Goal: Task Accomplishment & Management: Manage account settings

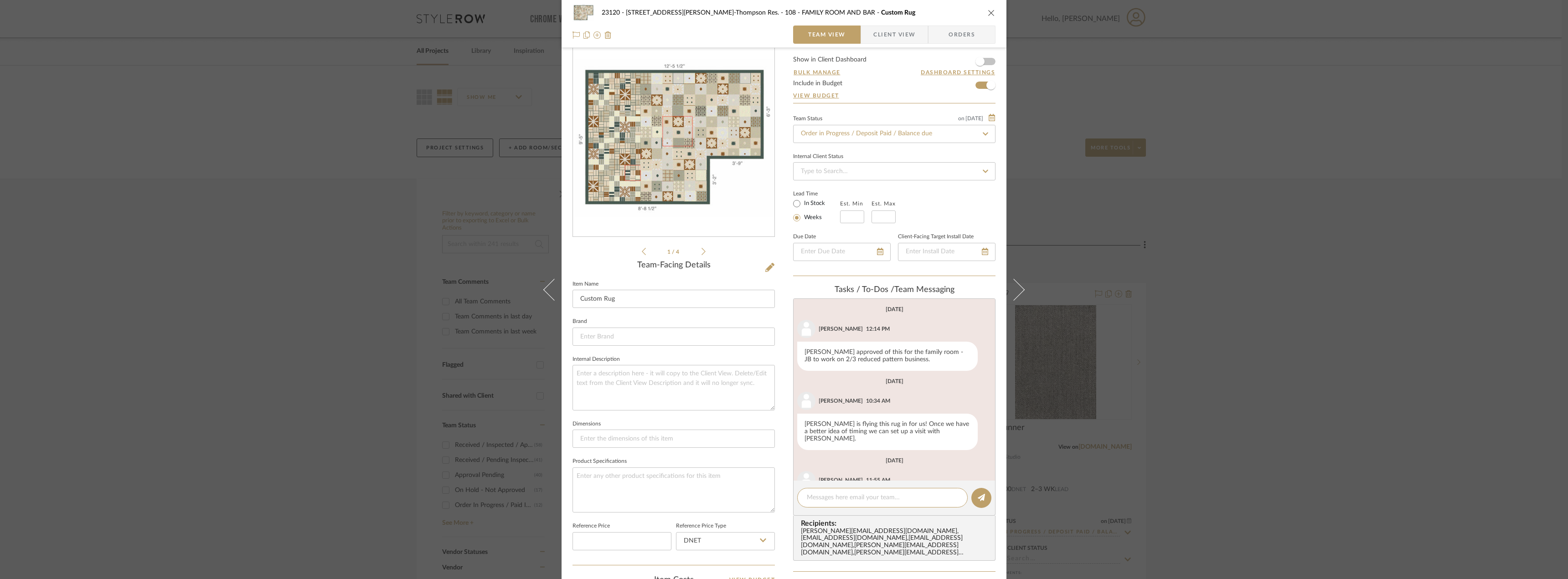
scroll to position [203, 0]
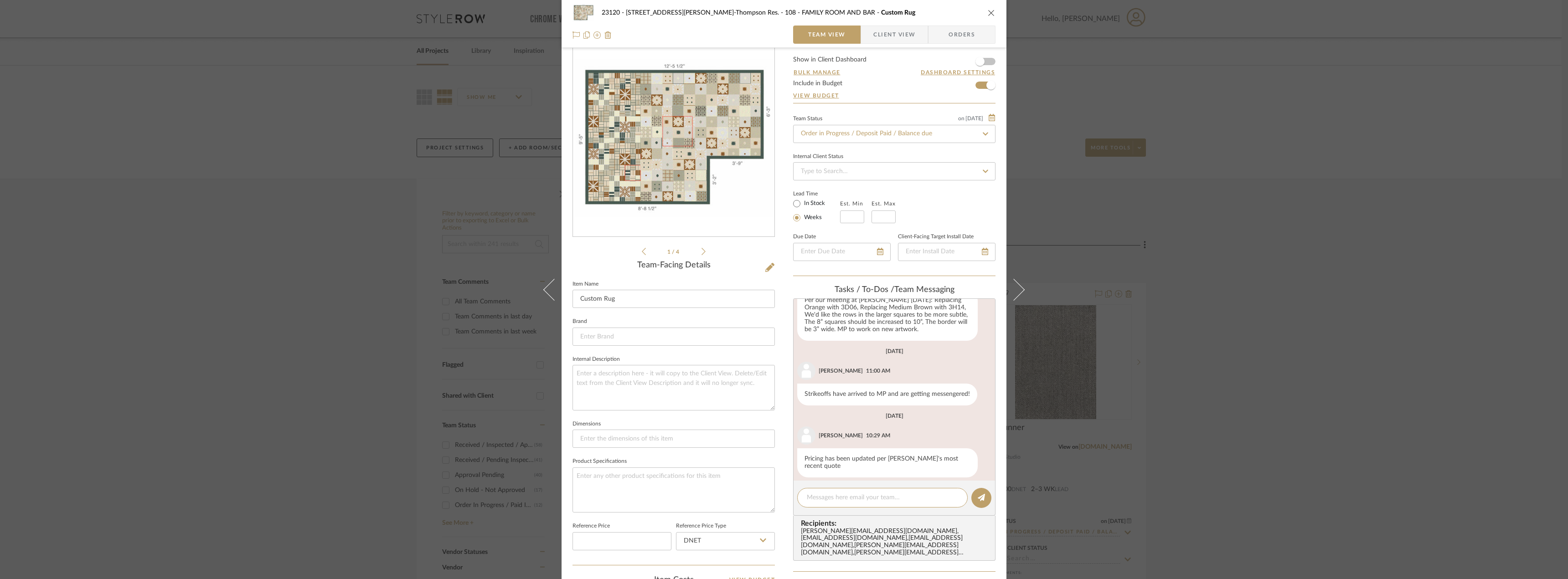
click at [308, 113] on div "23120 - 239 Dean St, Unwin-Thompson Res. 108 - FAMILY ROOM AND BAR Custom Rug T…" at bounding box center [784, 289] width 1568 height 579
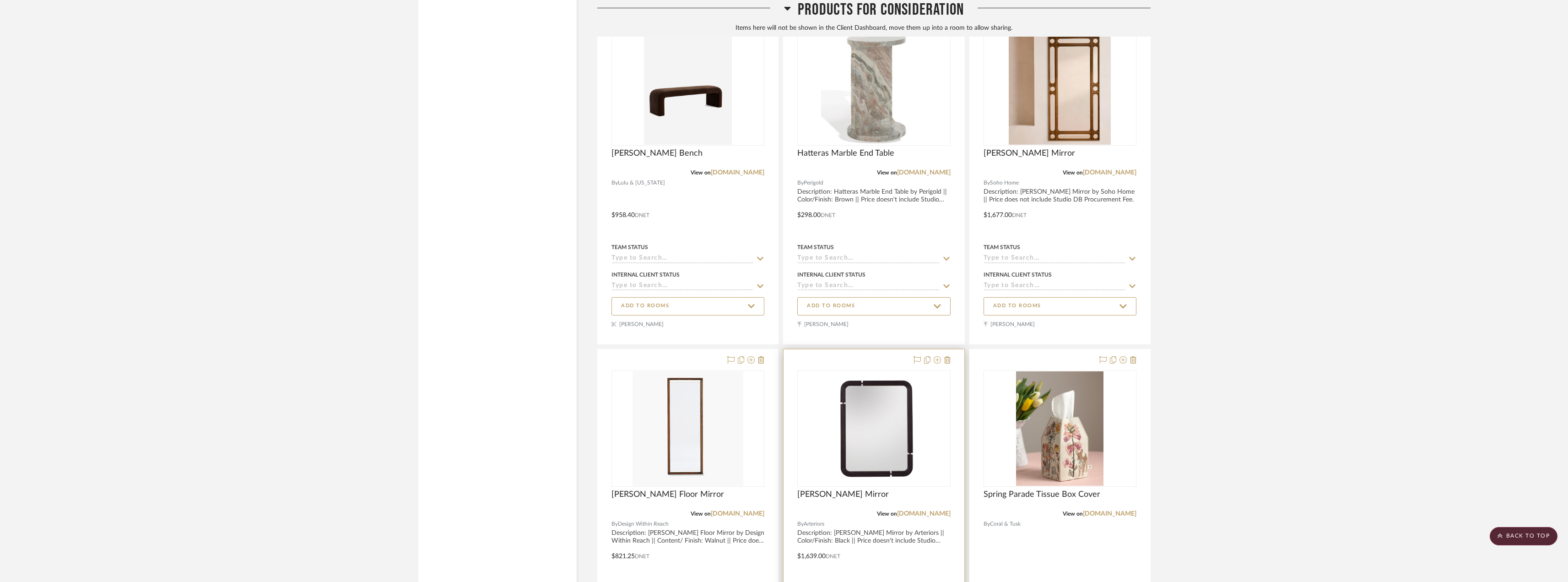
scroll to position [14931, 0]
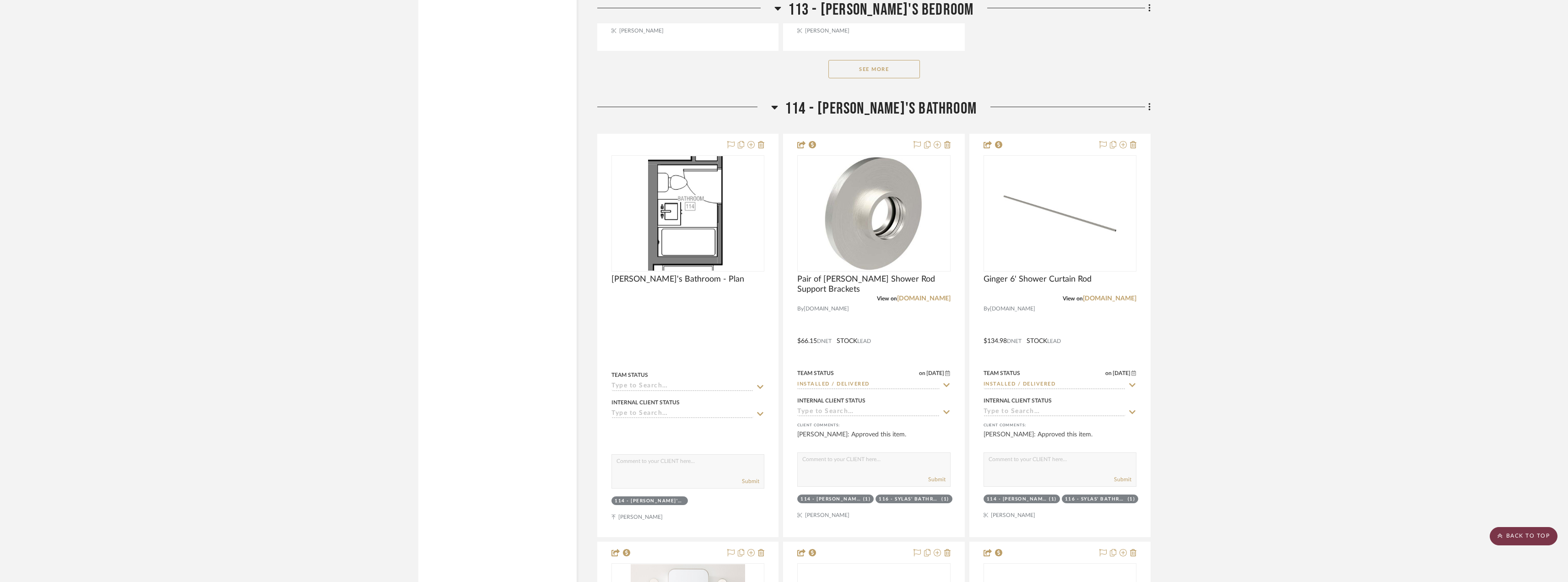
click at [1547, 537] on scroll-to-top-button "BACK TO TOP" at bounding box center [1523, 536] width 68 height 18
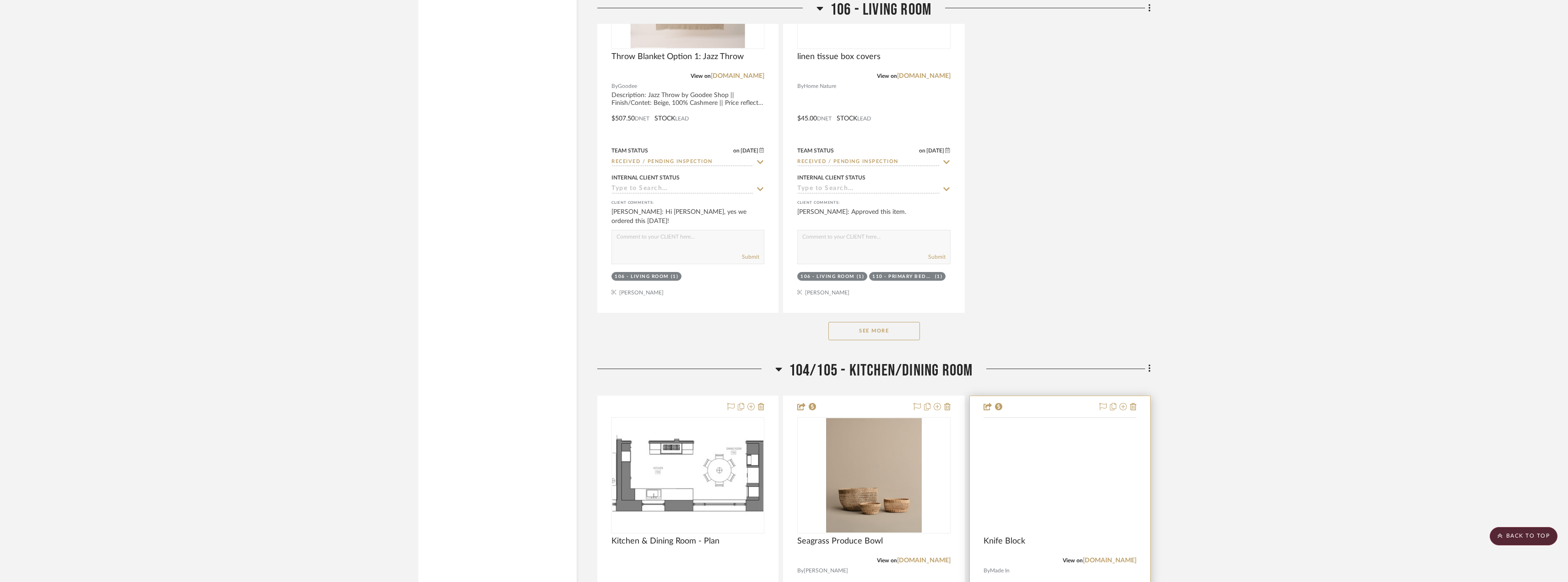
scroll to position [4763, 0]
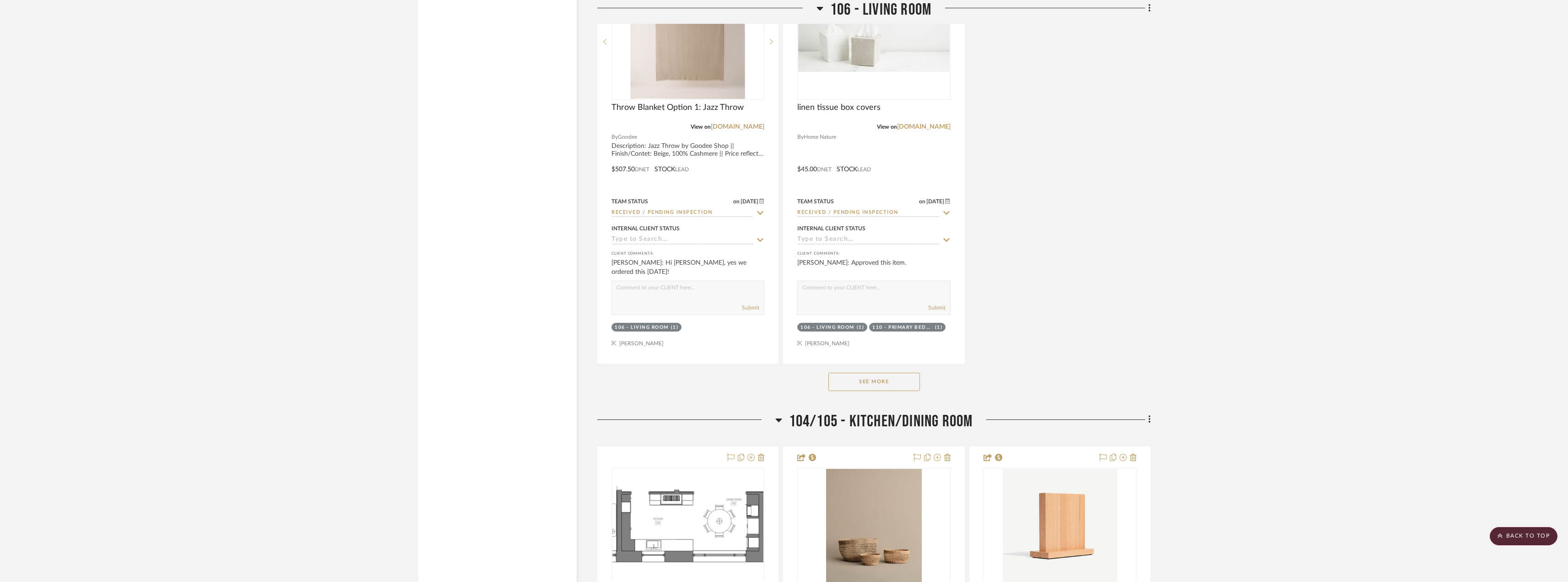
click at [902, 389] on button "See More" at bounding box center [874, 382] width 92 height 18
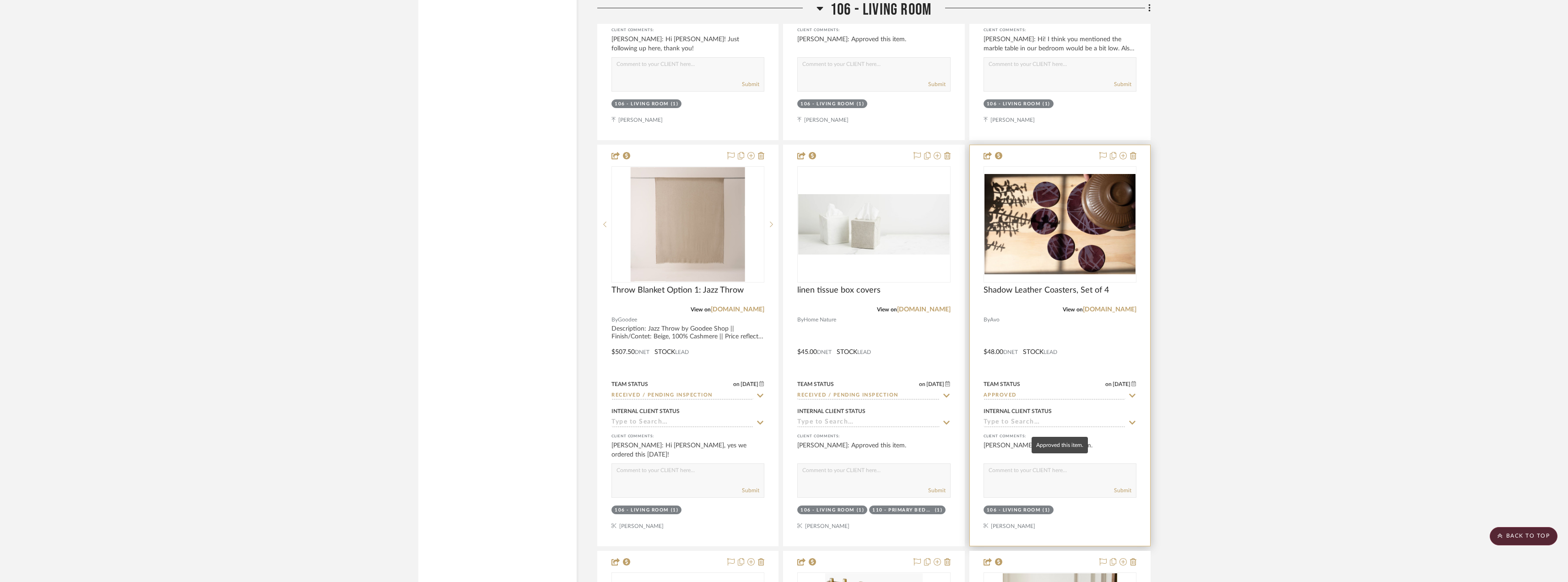
scroll to position [4580, 0]
click at [1027, 393] on input "Approved" at bounding box center [1055, 396] width 142 height 9
type input "need"
click at [1032, 486] on span "Need to Order - Client Payment Received" at bounding box center [1048, 490] width 109 height 16
type input "9/26/2025"
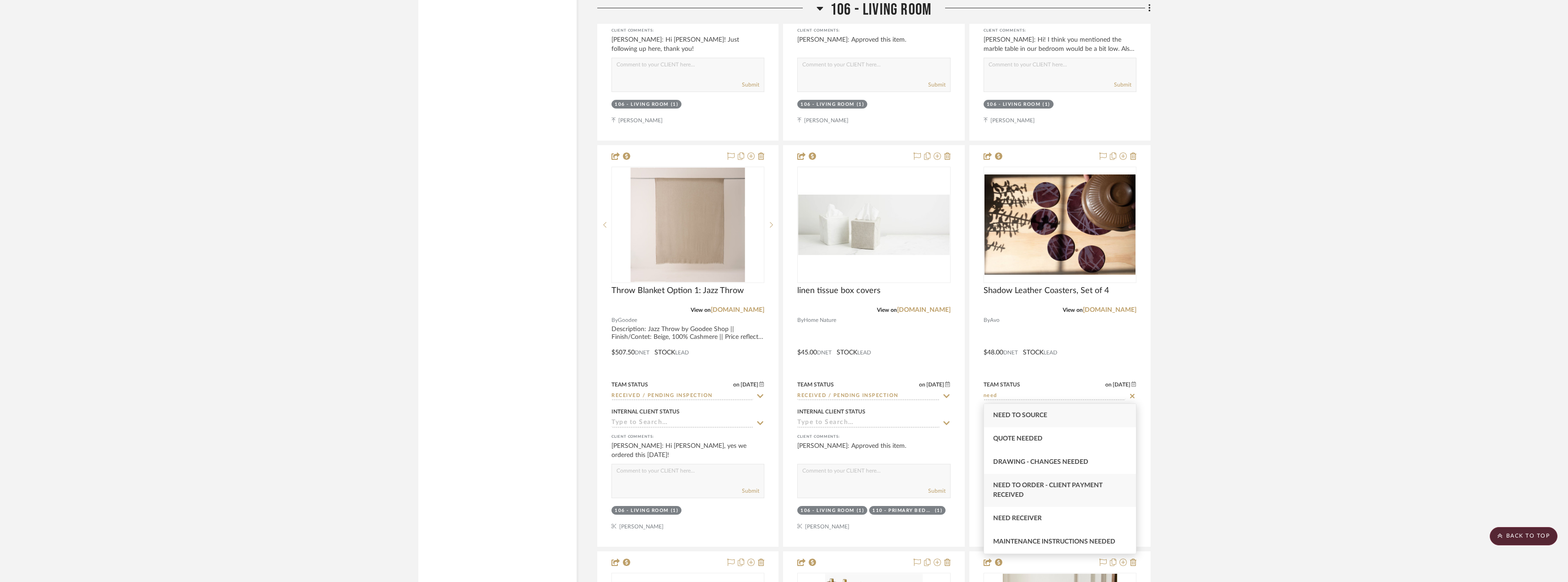
type input "Need to Order - Client Payment Received"
click at [1033, 250] on img "0" at bounding box center [1060, 224] width 151 height 100
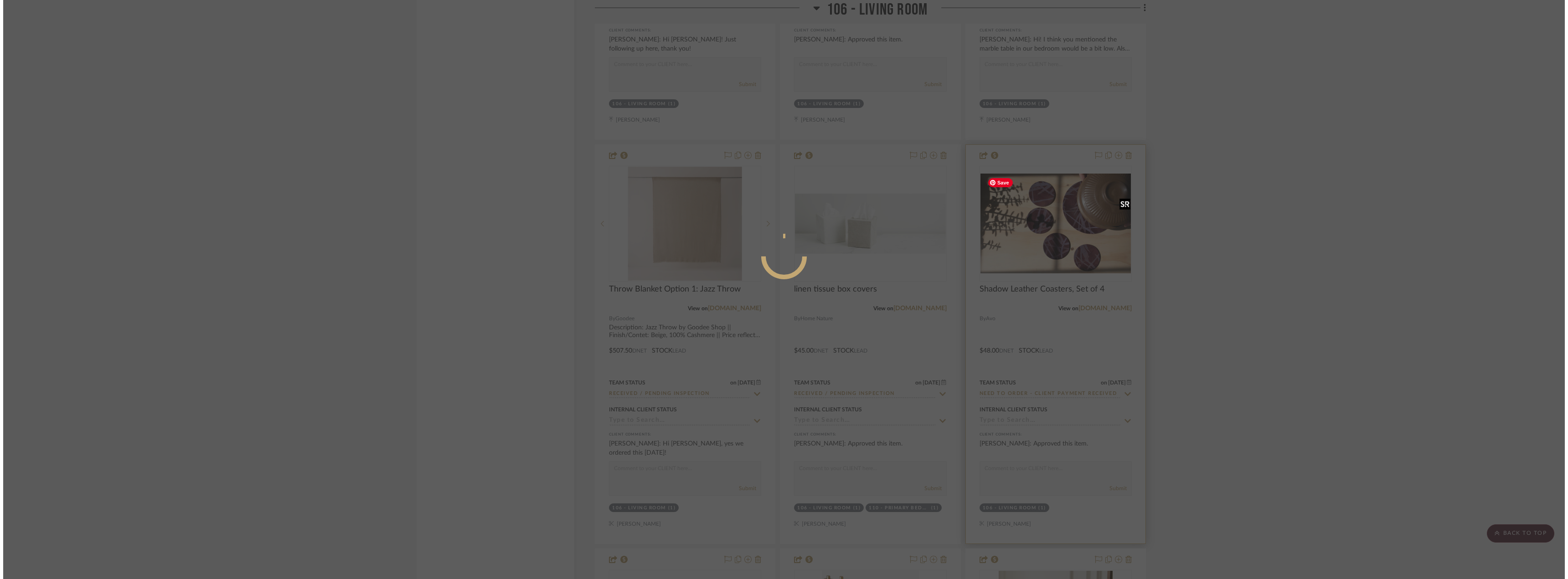
scroll to position [0, 0]
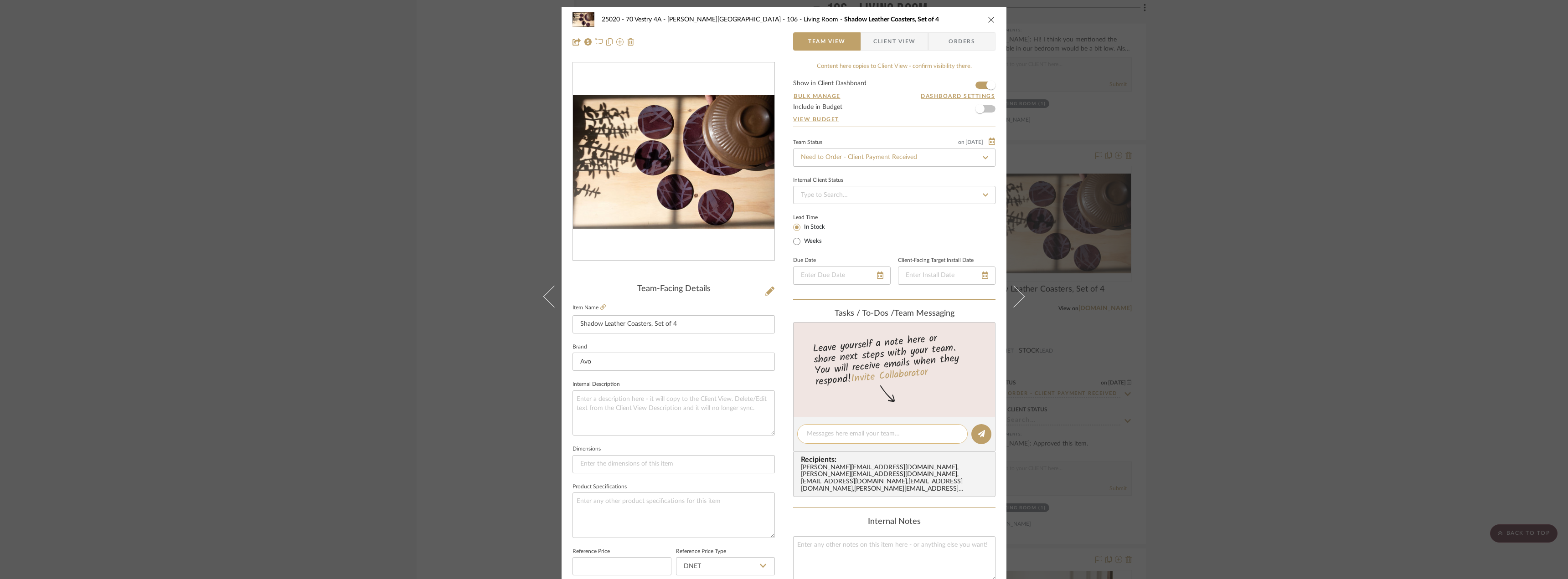
click at [859, 438] on textarea at bounding box center [882, 434] width 152 height 9
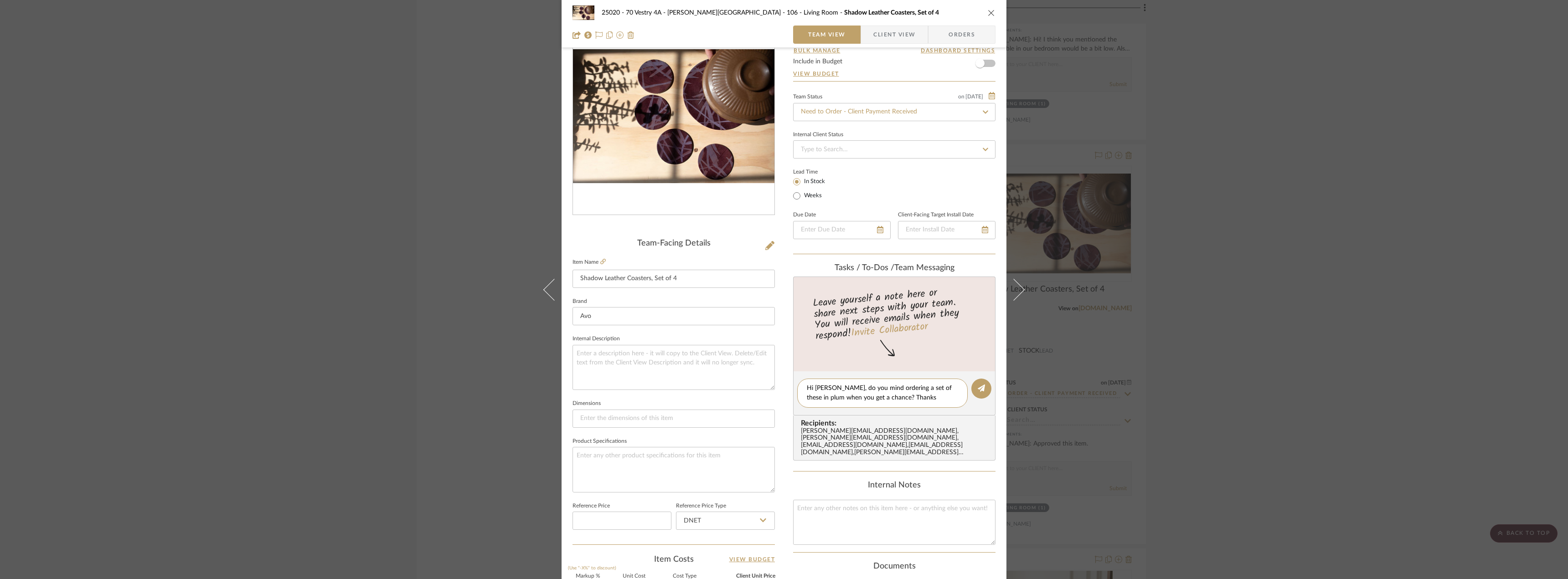
type textarea "Hi Anela, do you mind ordering a set of these in plum when you get a chance? Th…"
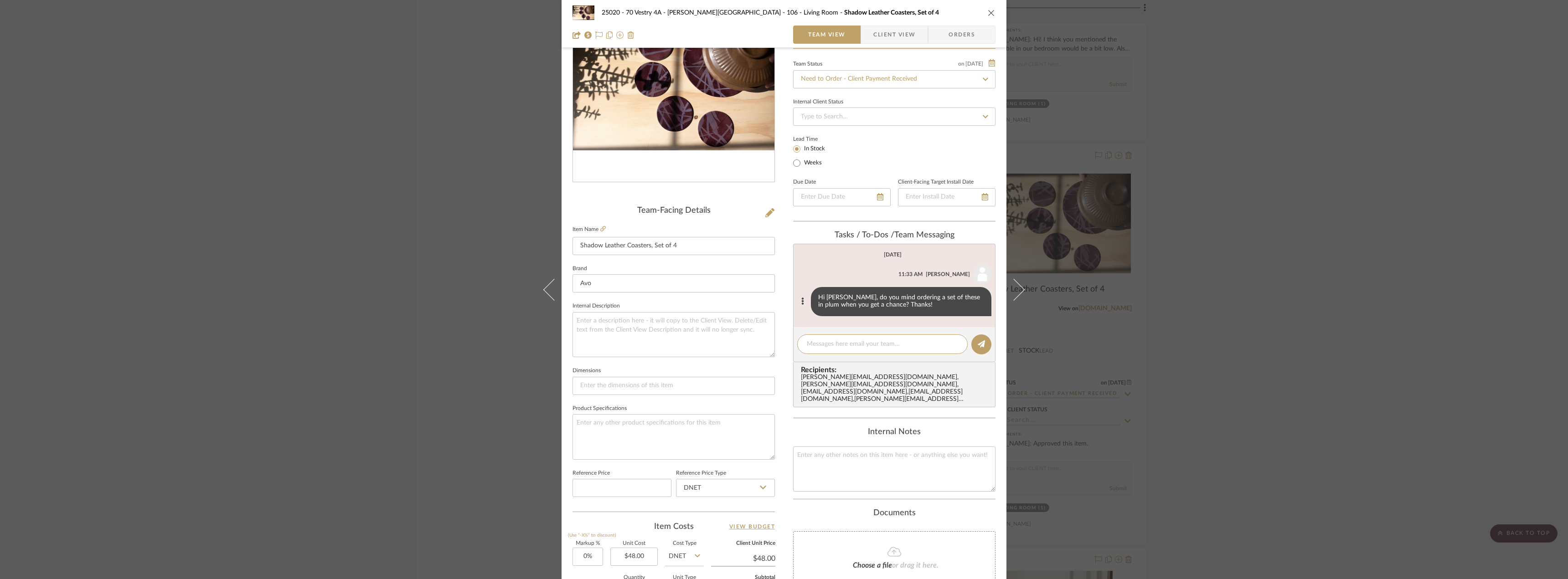
scroll to position [136, 0]
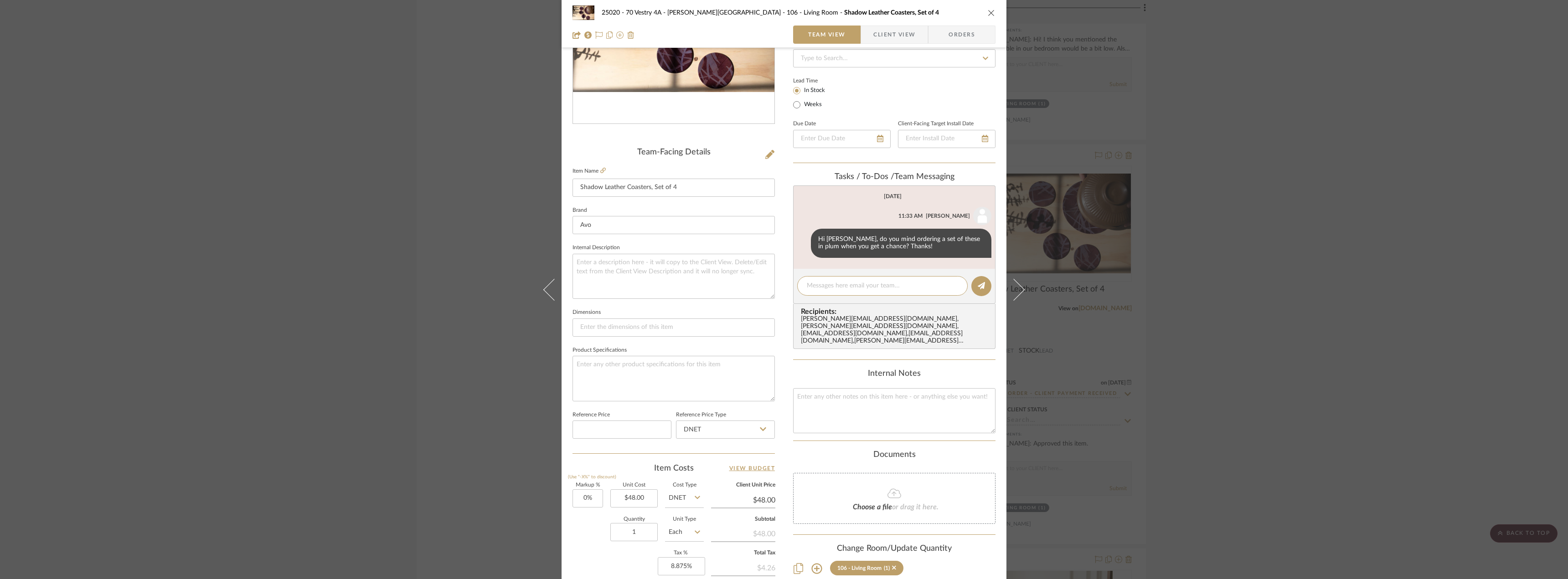
click at [1336, 320] on div "25020 - 70 Vestry 4A - Grant-Stanleigh 106 - Living Room Shadow Leather Coaster…" at bounding box center [784, 289] width 1568 height 579
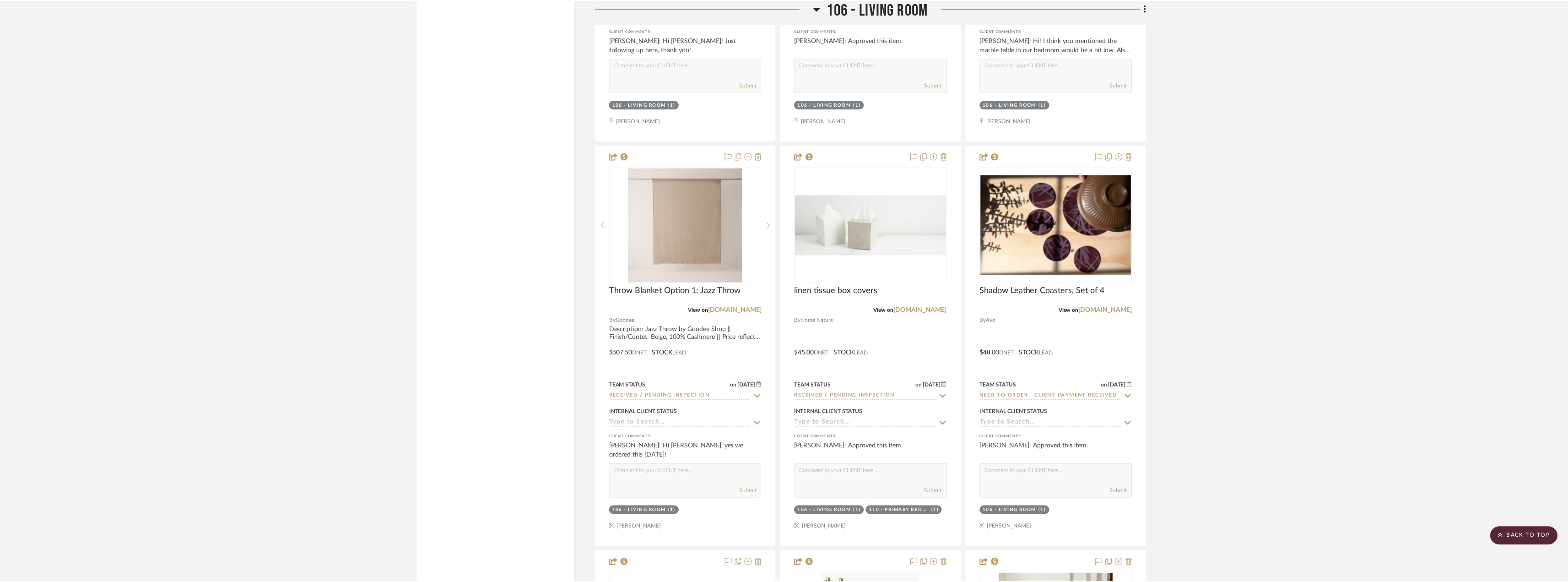
scroll to position [4580, 0]
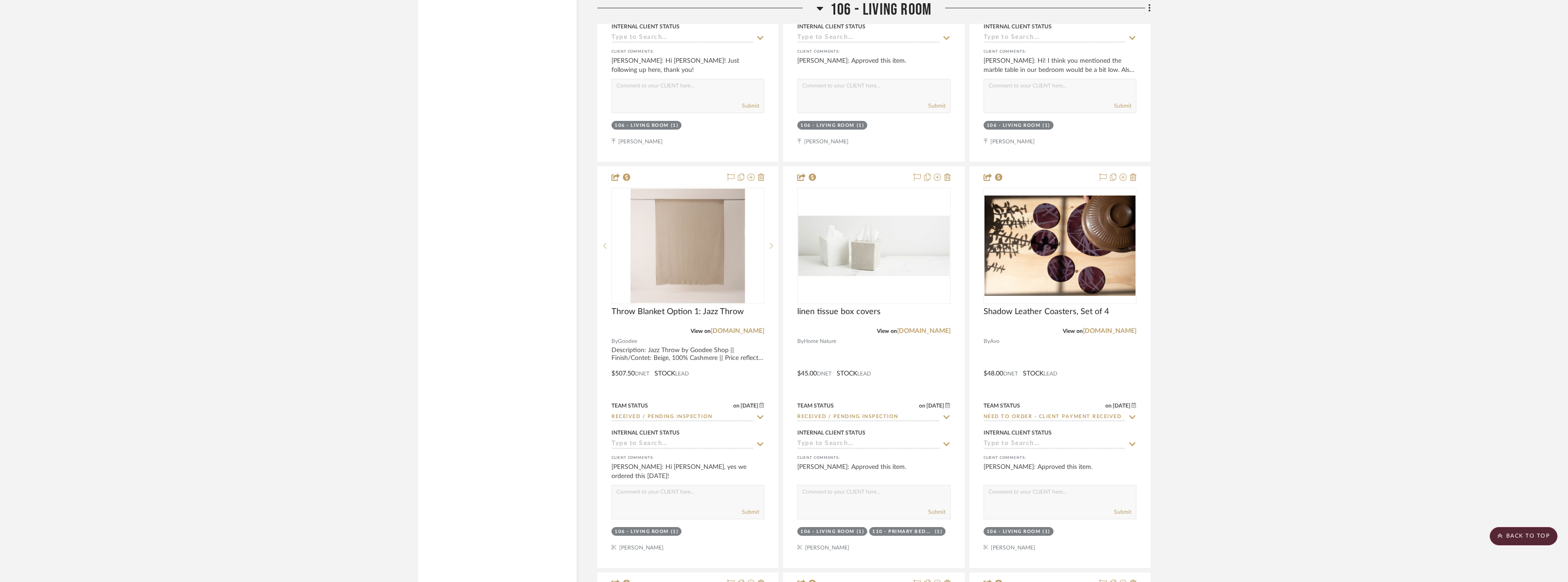
scroll to position [4351, 0]
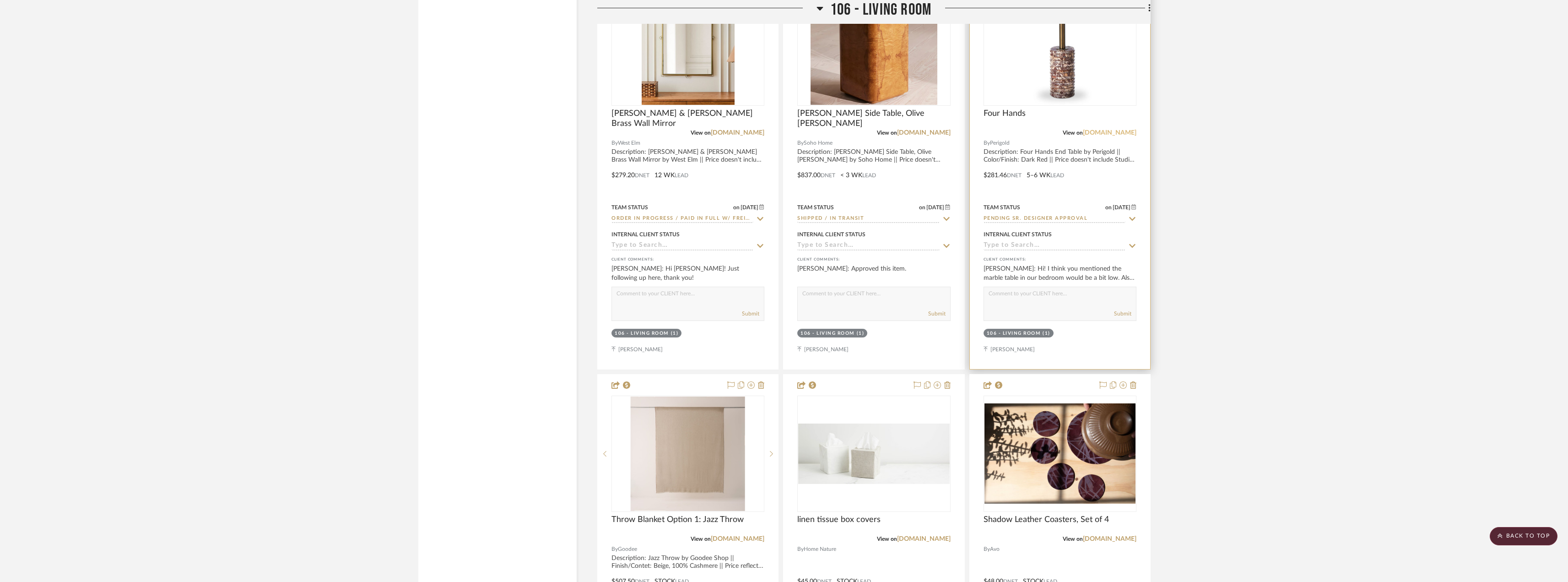
click at [1111, 135] on link "perigold.com" at bounding box center [1110, 133] width 54 height 6
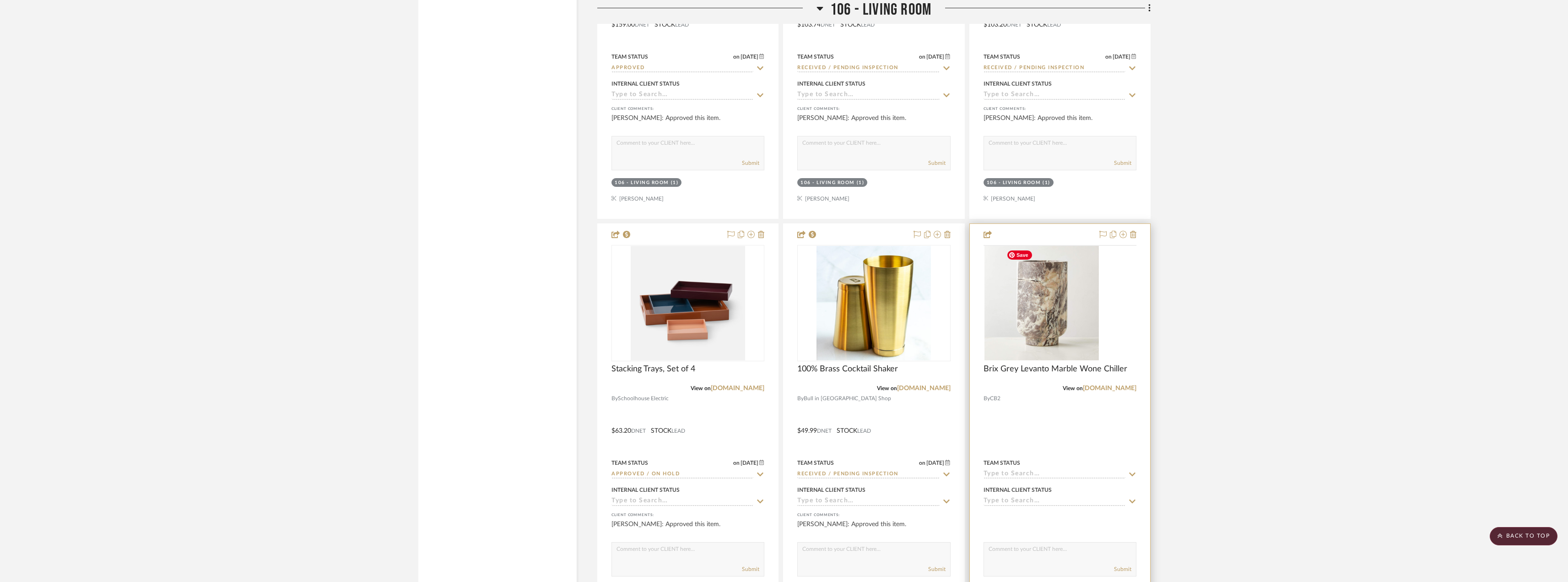
scroll to position [5359, 0]
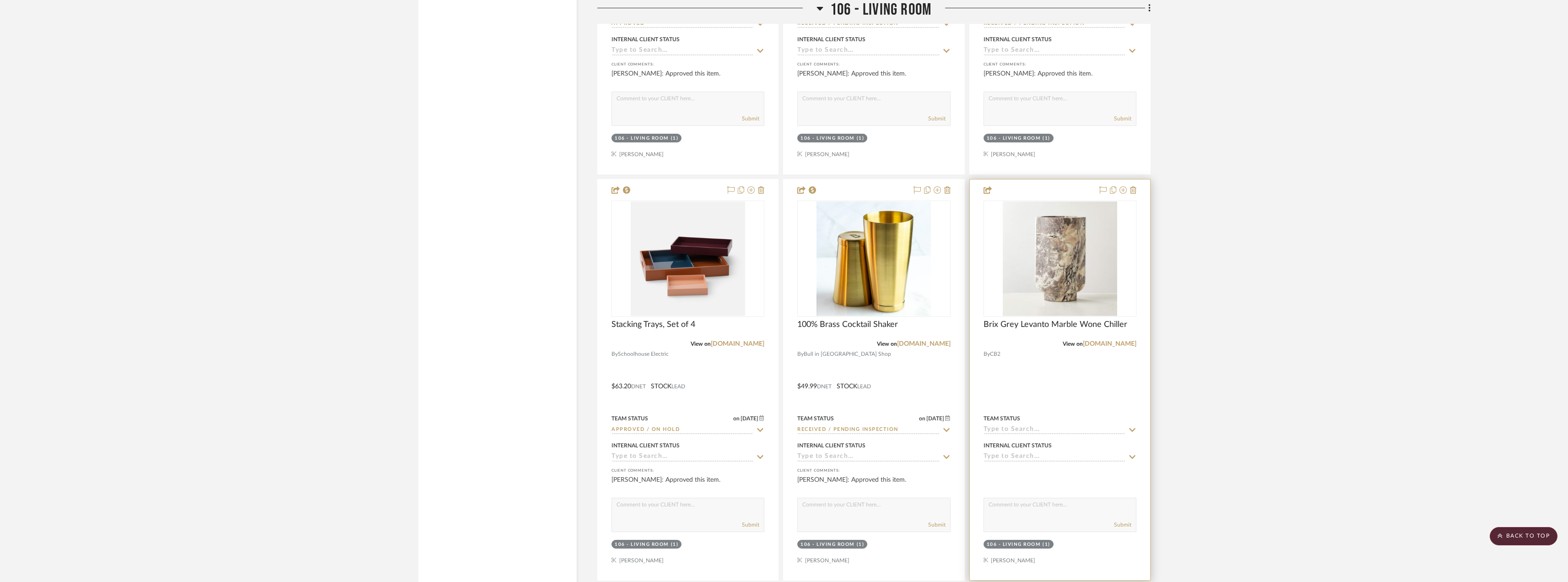
click at [1137, 190] on div at bounding box center [1060, 380] width 181 height 401
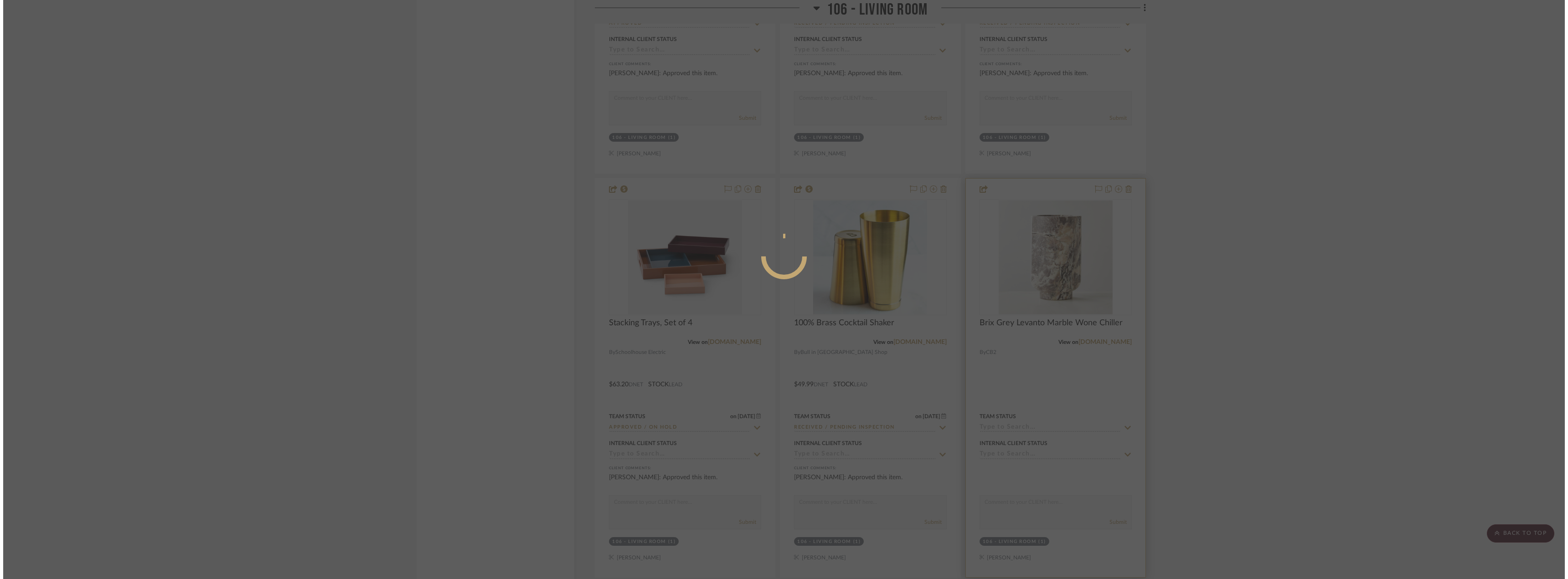
scroll to position [0, 0]
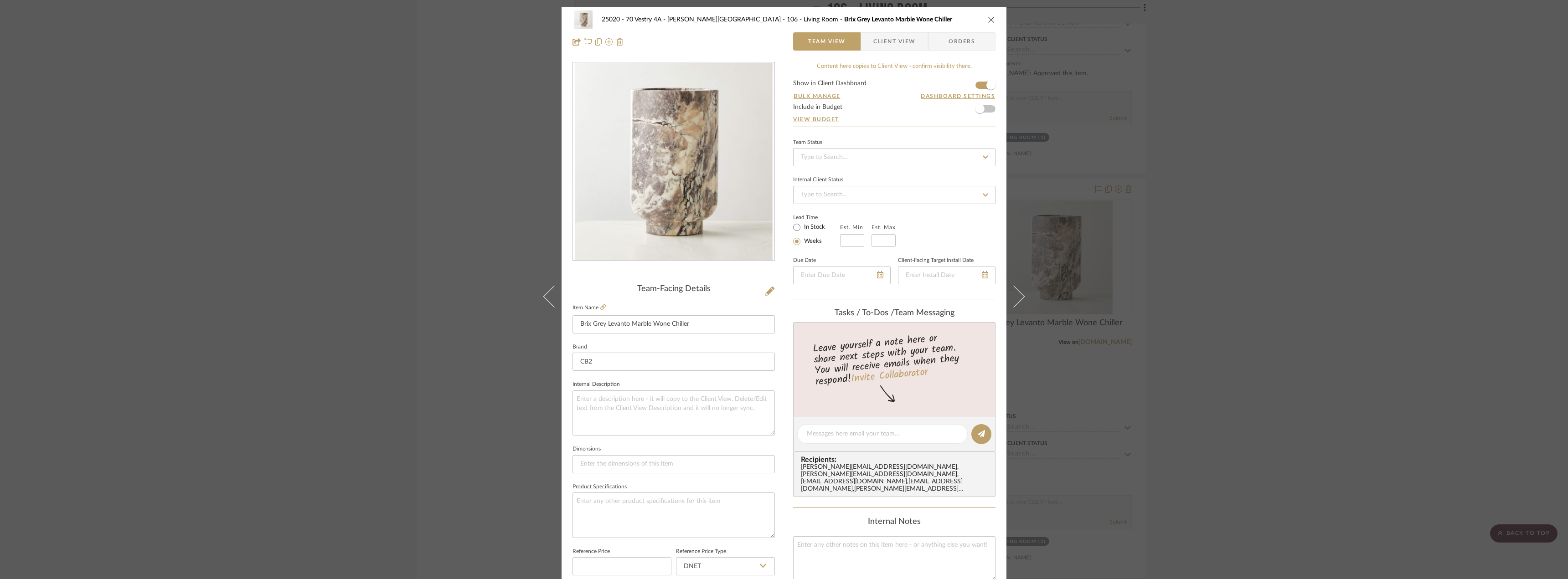
click at [991, 19] on icon "close" at bounding box center [992, 19] width 8 height 8
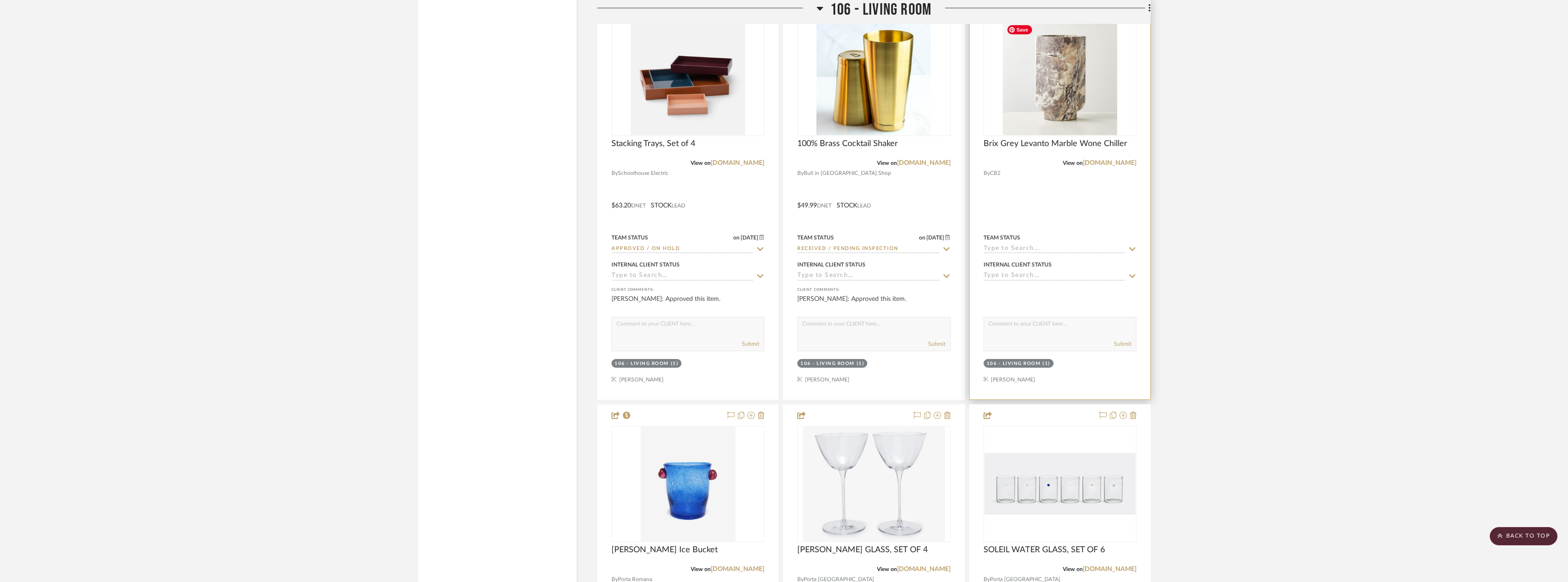
scroll to position [5542, 0]
click at [1042, 363] on div "106 - Living Room (1)" at bounding box center [1019, 361] width 64 height 7
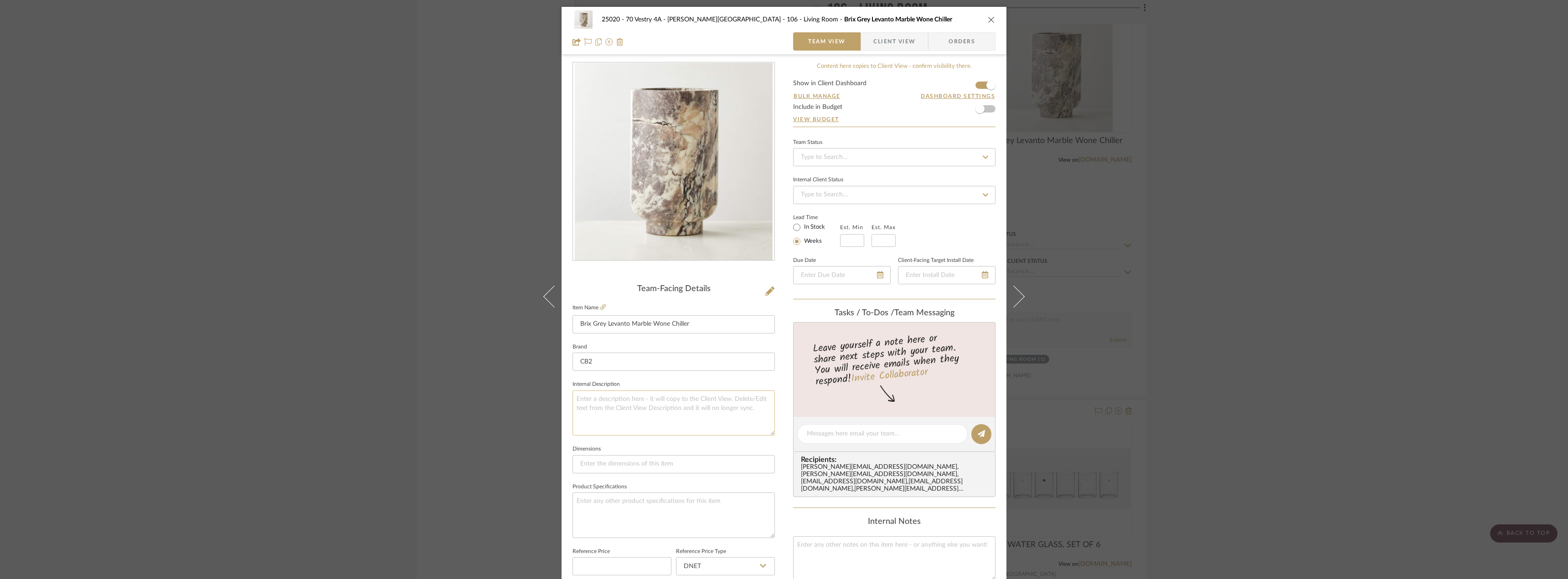
scroll to position [228, 0]
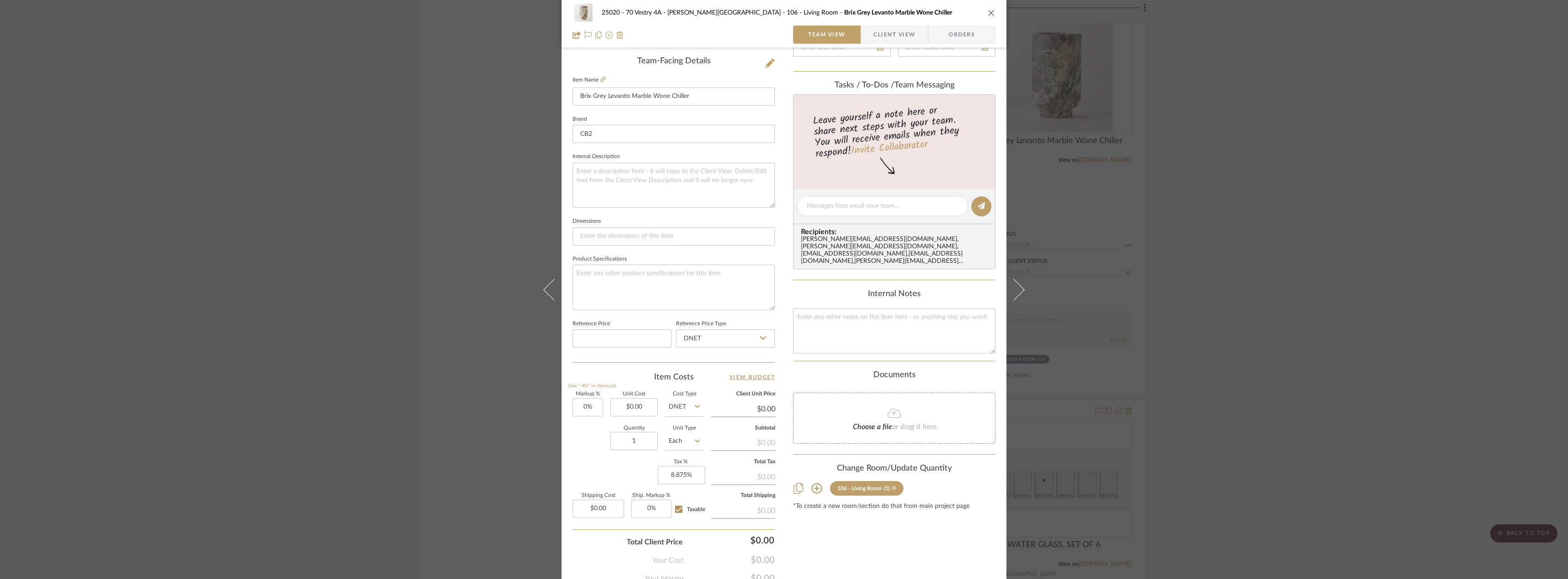
click at [892, 486] on icon at bounding box center [894, 488] width 4 height 4
click at [1284, 307] on div "25020 - 70 Vestry 4A - Grant-Stanleigh 106 - Living Room Brix Grey Levanto Marb…" at bounding box center [784, 289] width 1568 height 579
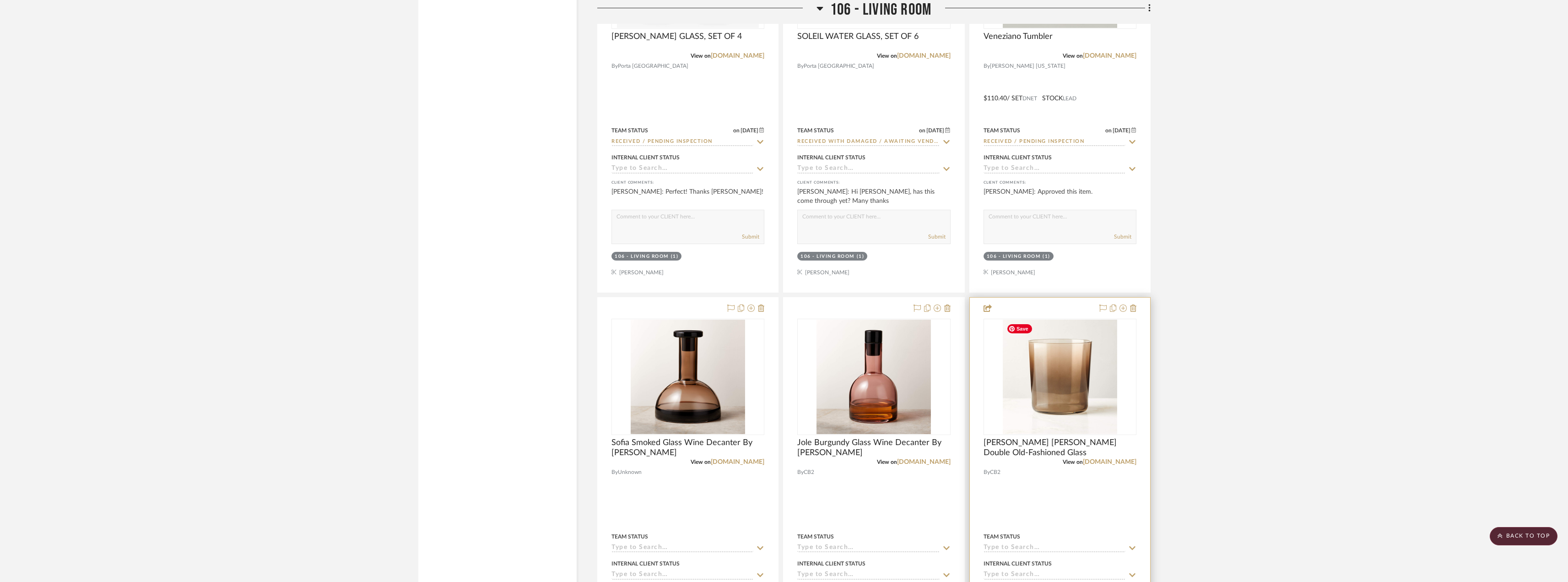
scroll to position [6275, 0]
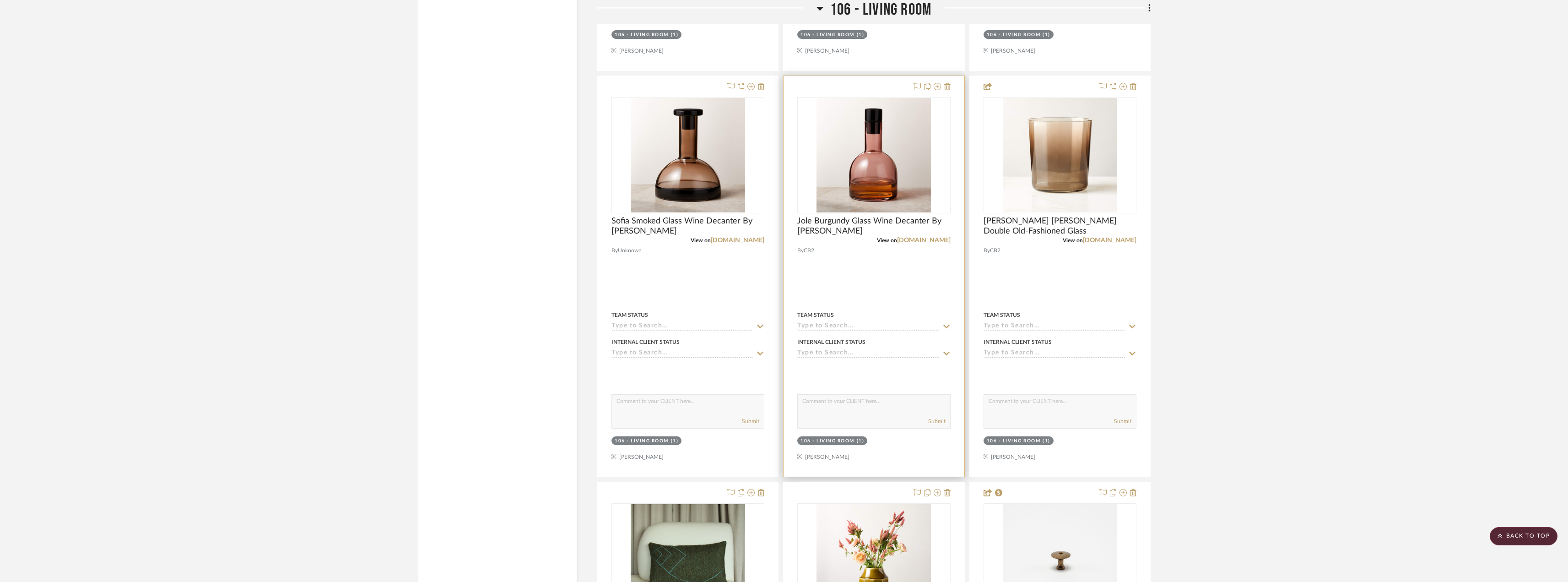
click at [856, 442] on div "106 - Living Room (1)" at bounding box center [832, 441] width 64 height 7
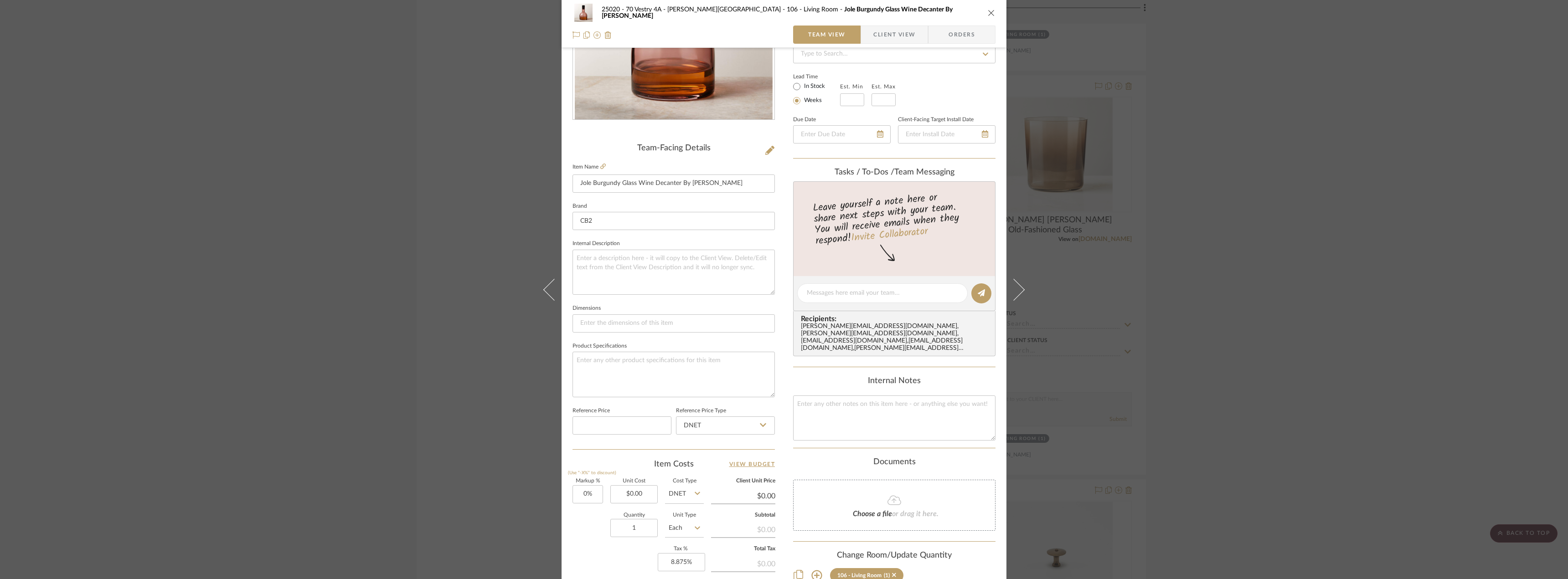
scroll to position [228, 0]
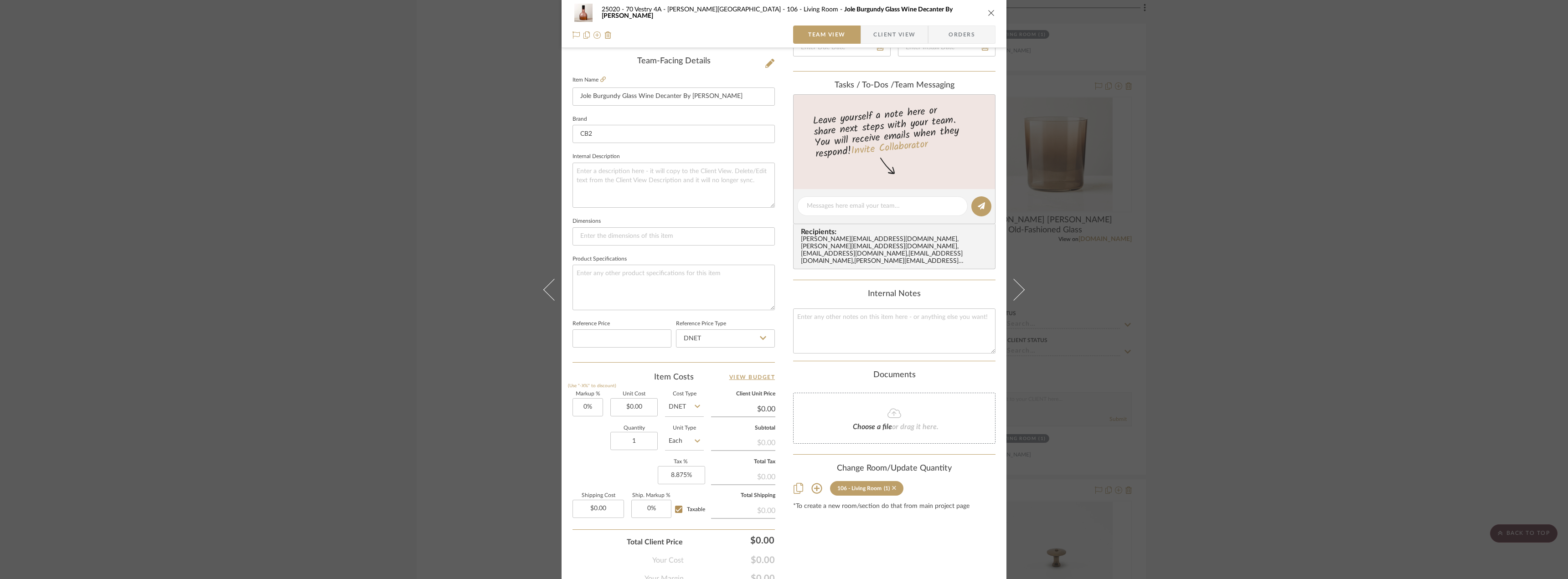
click at [892, 486] on icon at bounding box center [894, 488] width 4 height 4
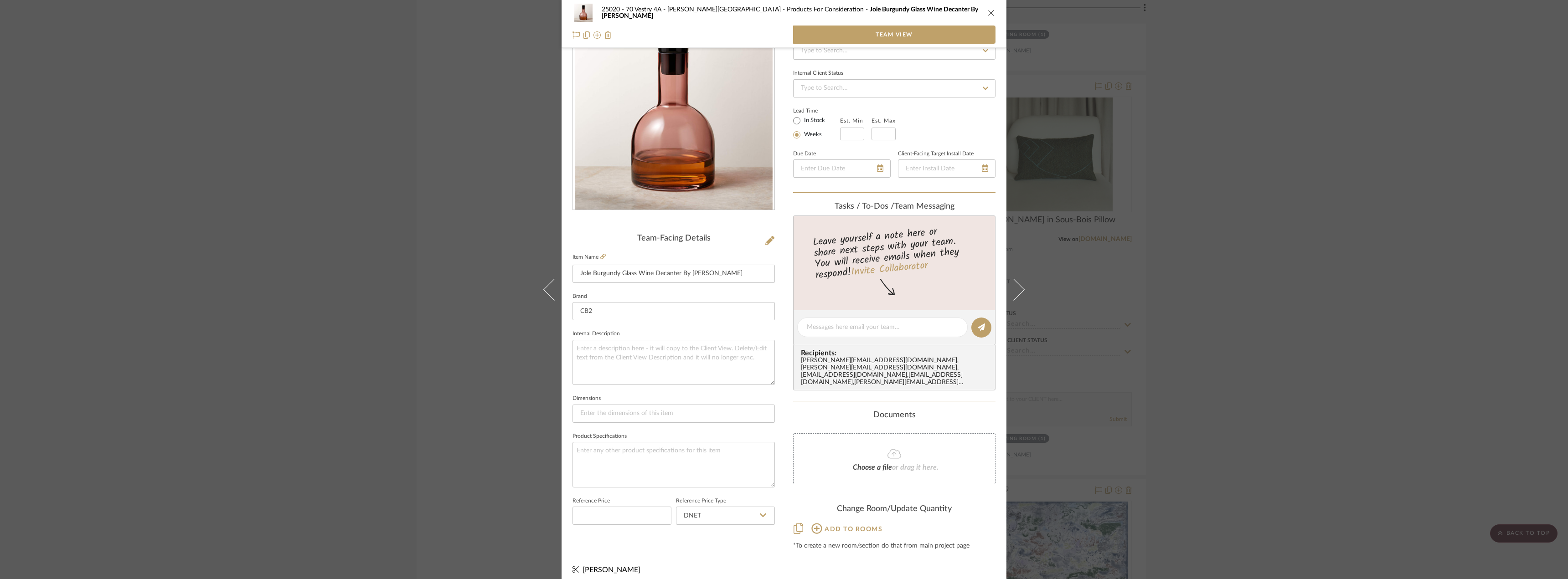
click at [1334, 309] on div "25020 - 70 Vestry 4A - Grant-Stanleigh Products For Consideration Jole Burgundy…" at bounding box center [784, 289] width 1568 height 579
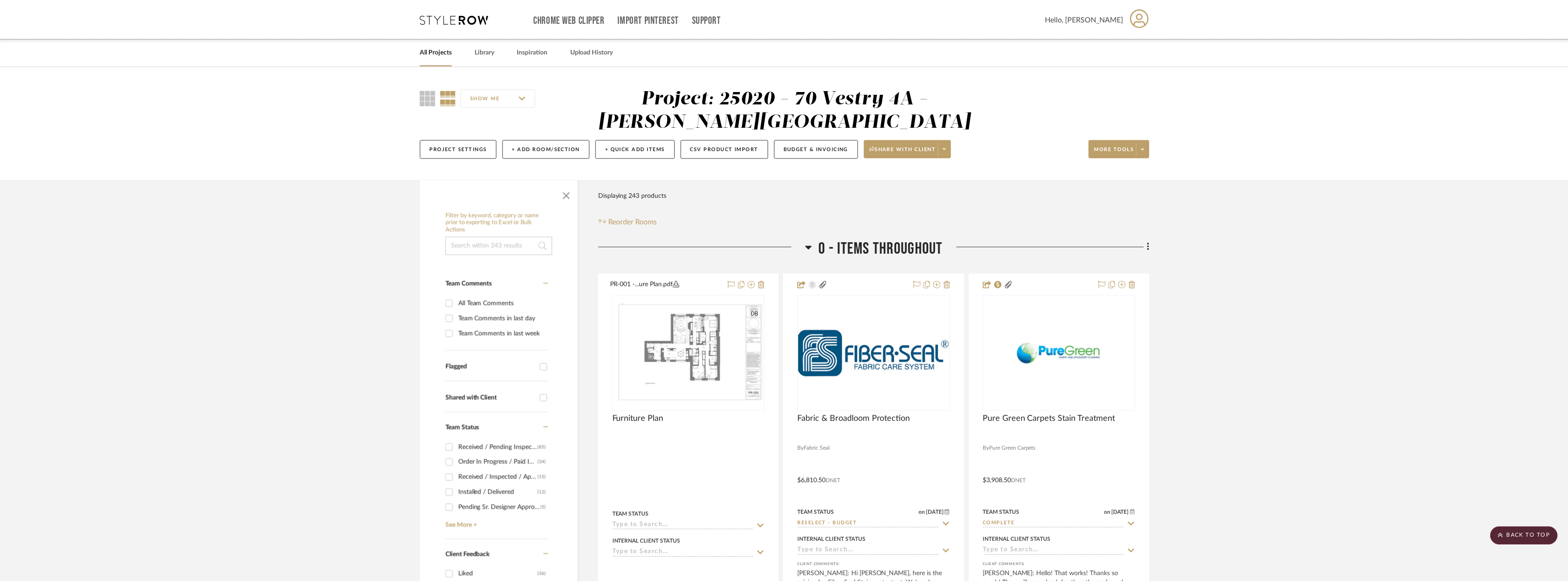
scroll to position [6275, 0]
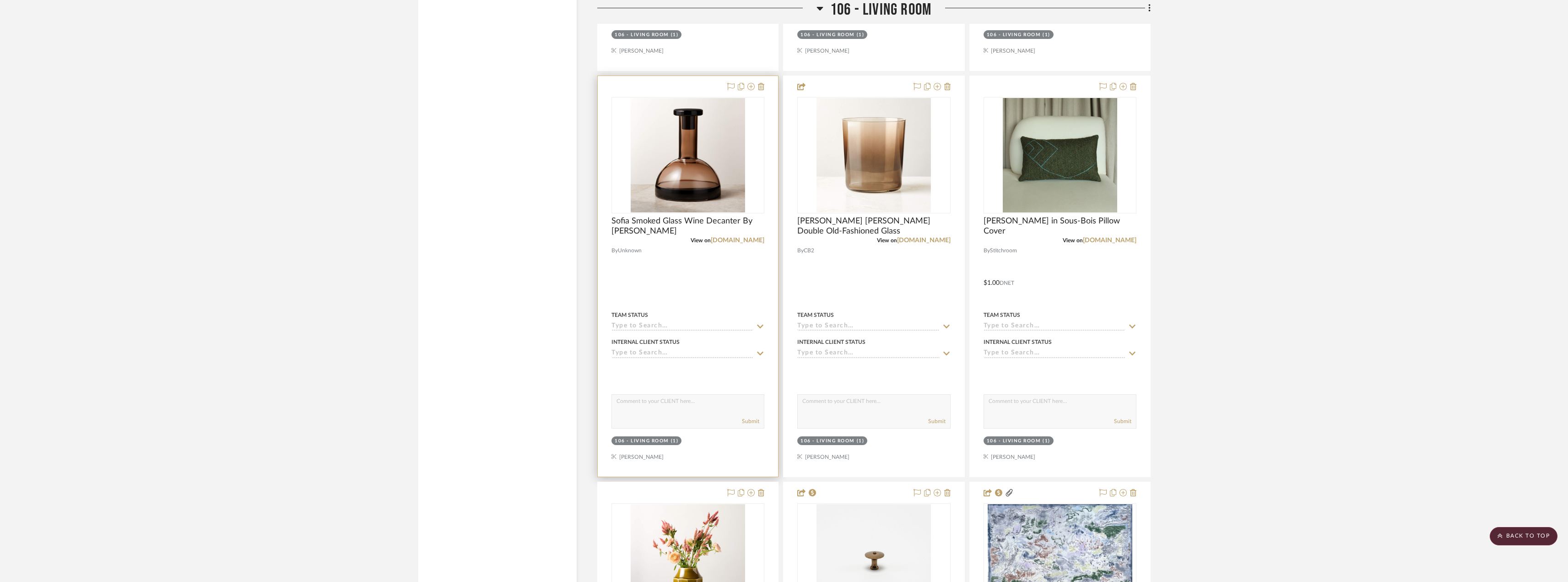
click at [660, 439] on div "106 - Living Room" at bounding box center [642, 441] width 54 height 7
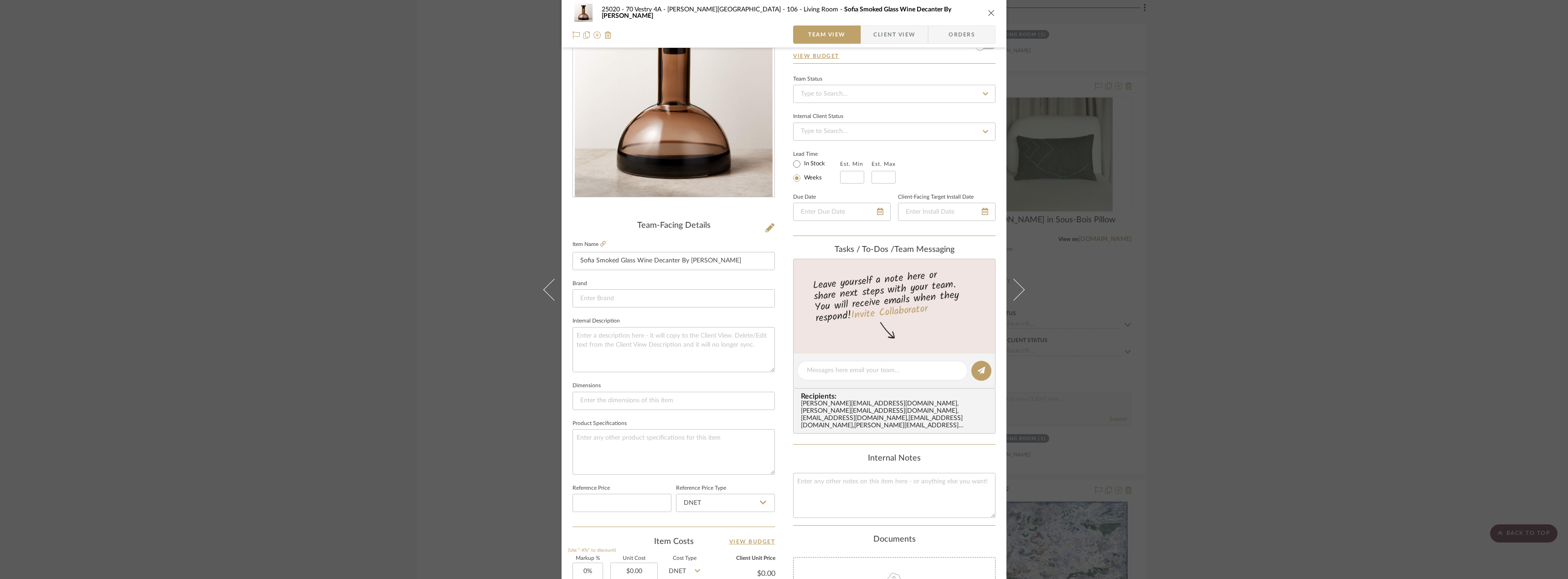
scroll to position [228, 0]
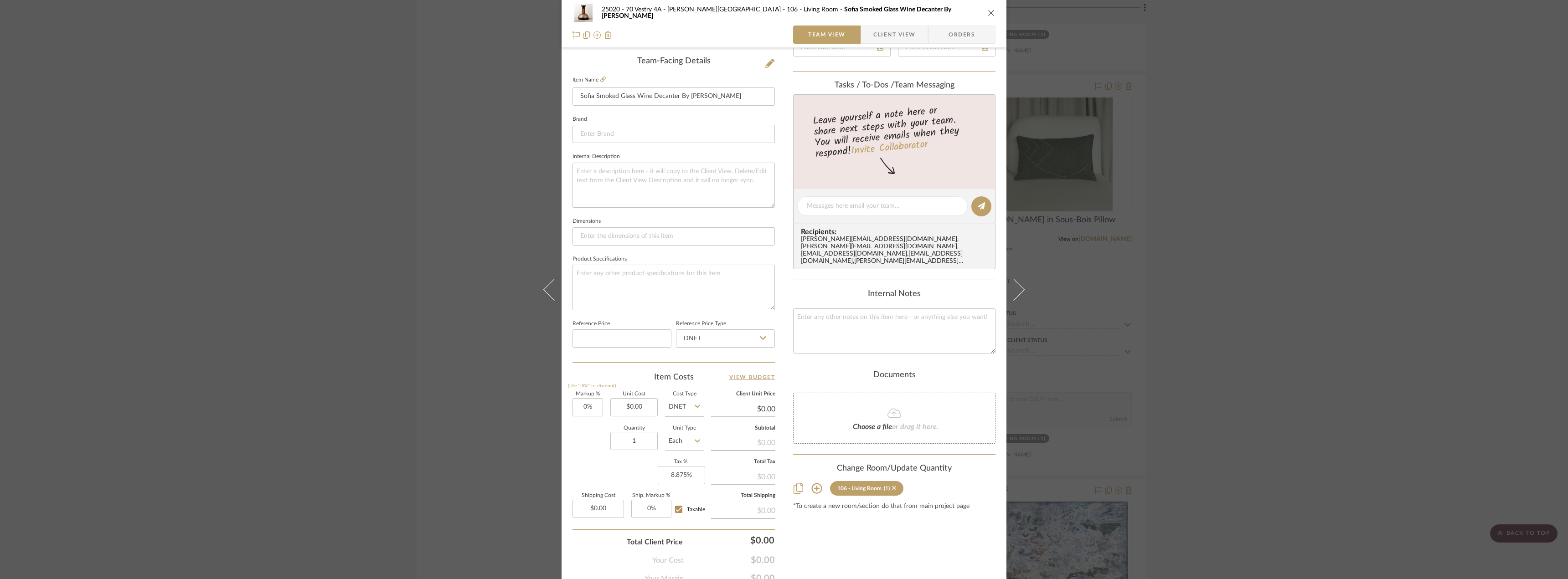
click at [892, 485] on icon at bounding box center [894, 488] width 4 height 6
click at [1234, 334] on div "25020 - 70 Vestry 4A - Grant-Stanleigh 106 - Living Room Sofia Smoked Glass Win…" at bounding box center [784, 289] width 1568 height 579
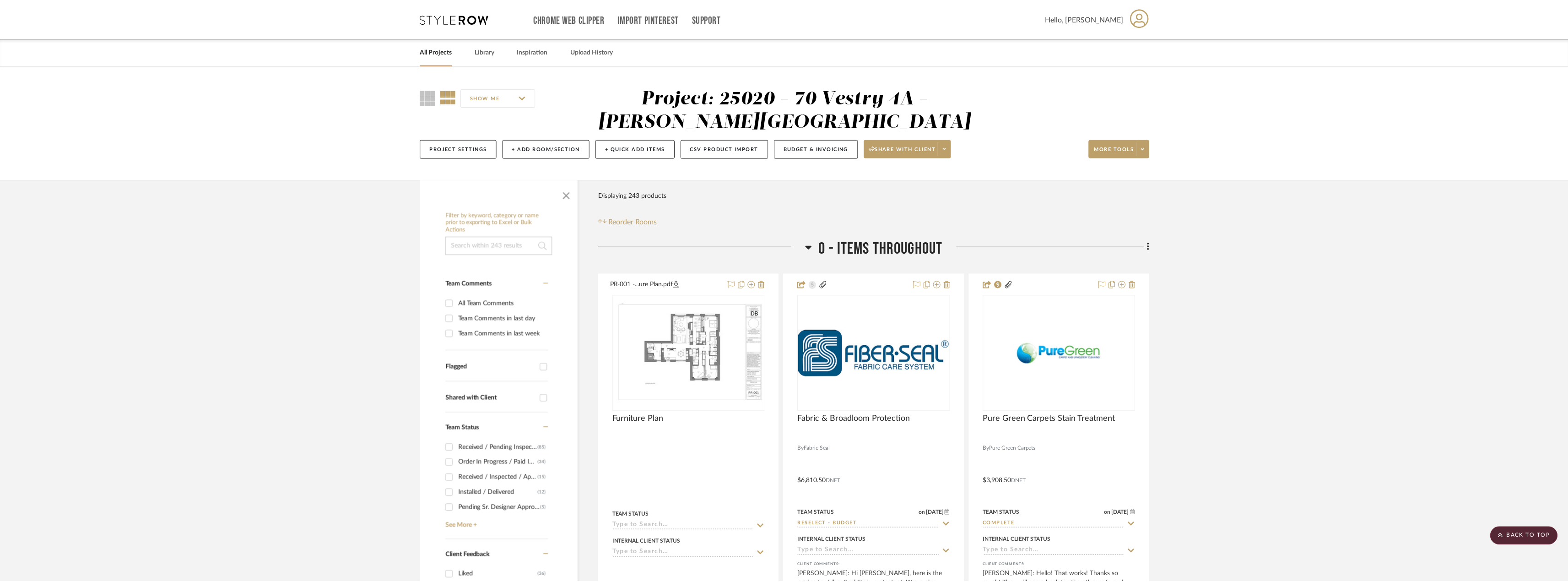
scroll to position [6275, 0]
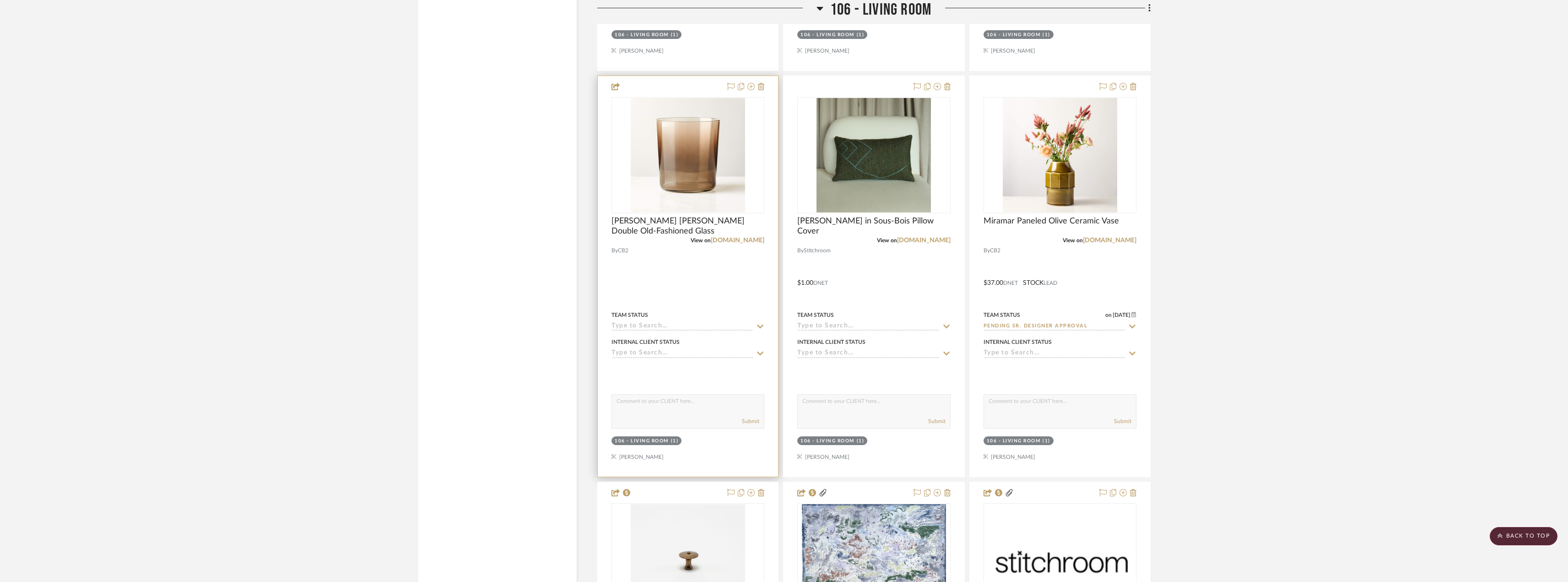
click at [655, 442] on div "106 - Living Room" at bounding box center [642, 441] width 54 height 7
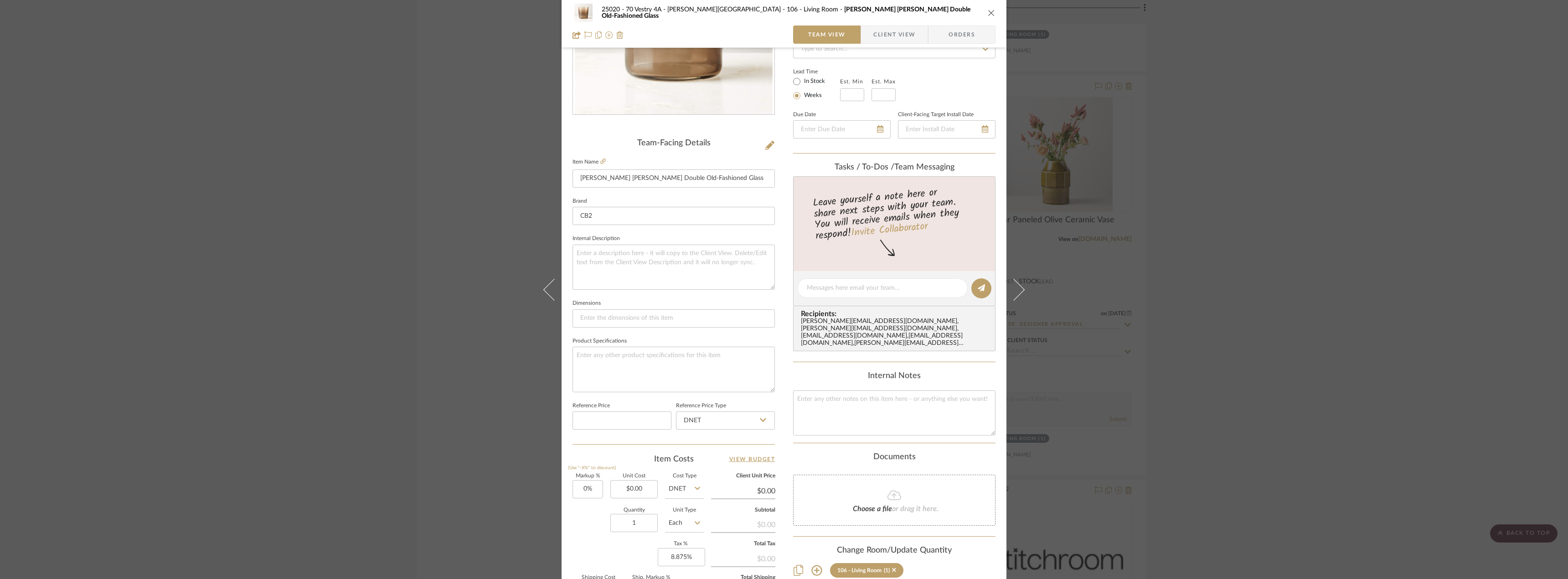
scroll to position [228, 0]
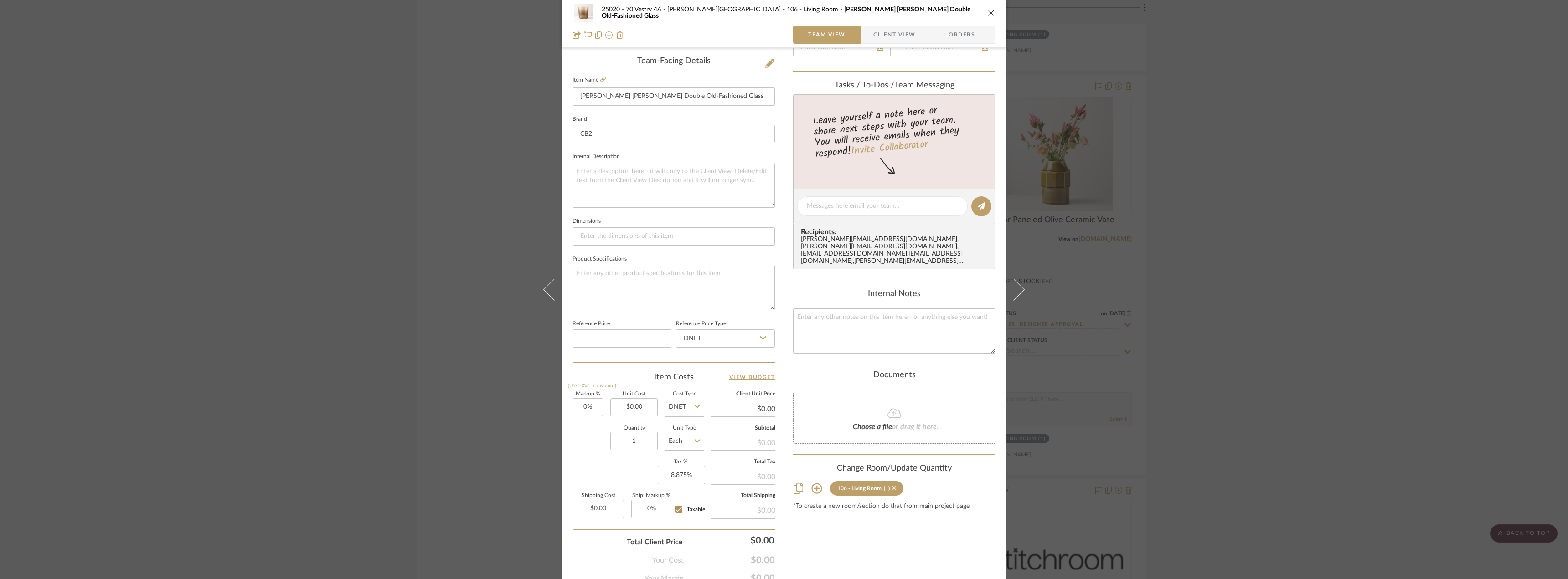
click at [892, 486] on icon at bounding box center [894, 488] width 4 height 4
click at [1282, 292] on div "25020 - 70 Vestry 4A - Grant-Stanleigh 106 - Living Room Marta Ombre Amber Doub…" at bounding box center [784, 289] width 1568 height 579
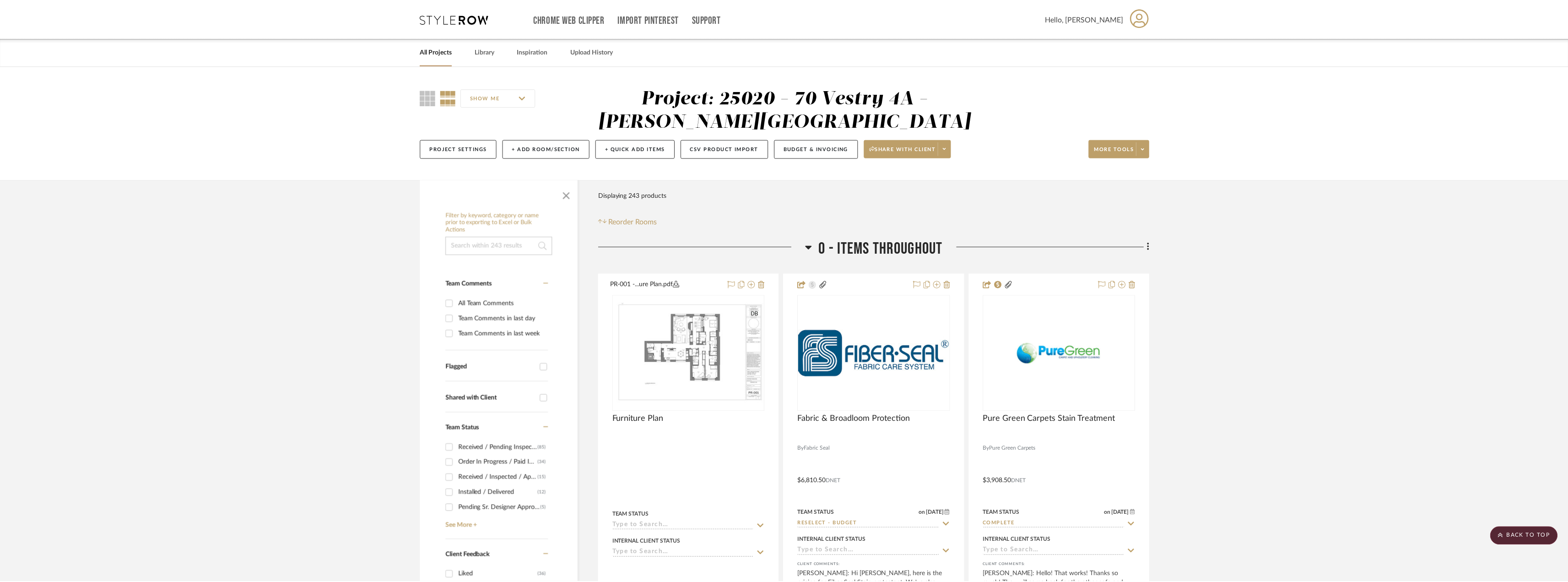
scroll to position [6275, 0]
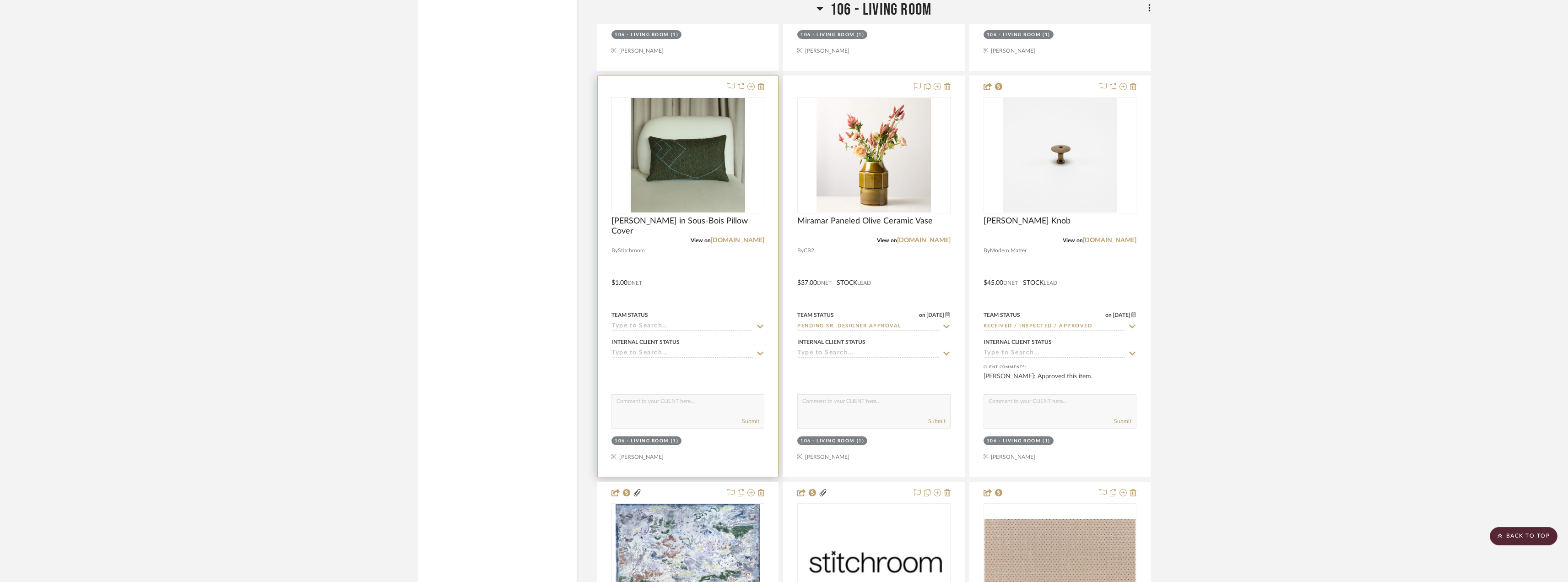
click at [661, 439] on div "106 - Living Room" at bounding box center [642, 441] width 54 height 7
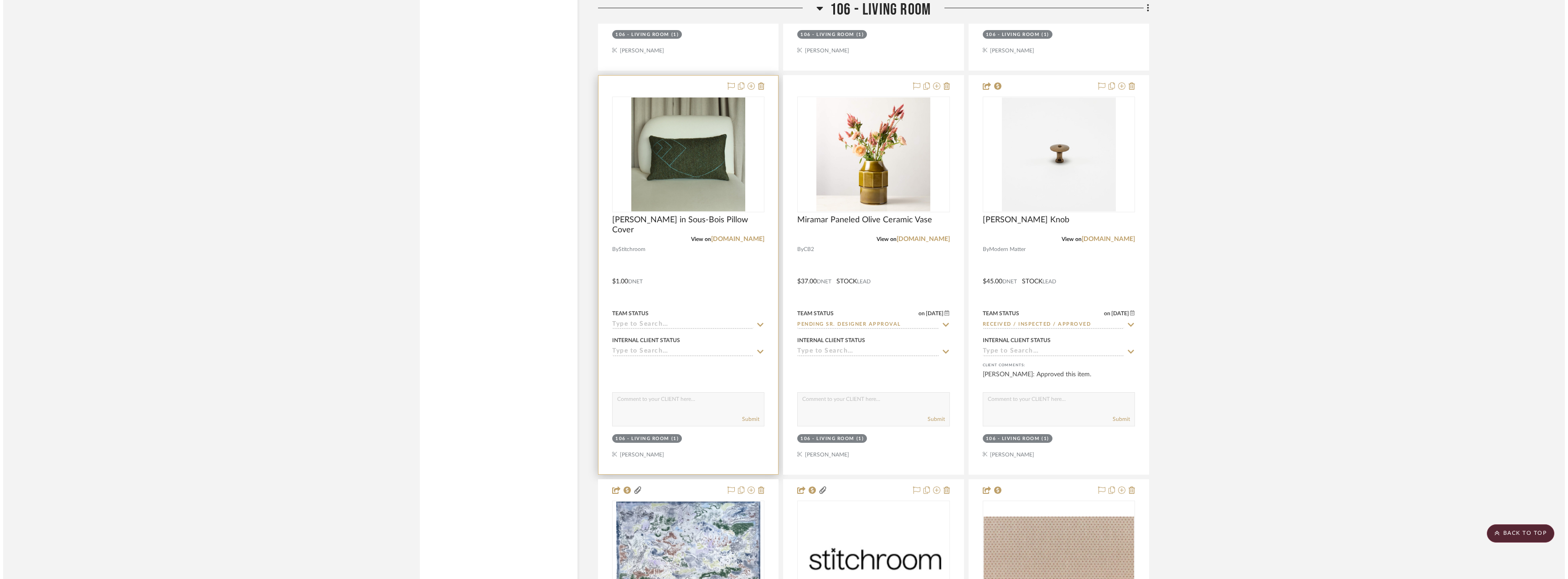
scroll to position [0, 0]
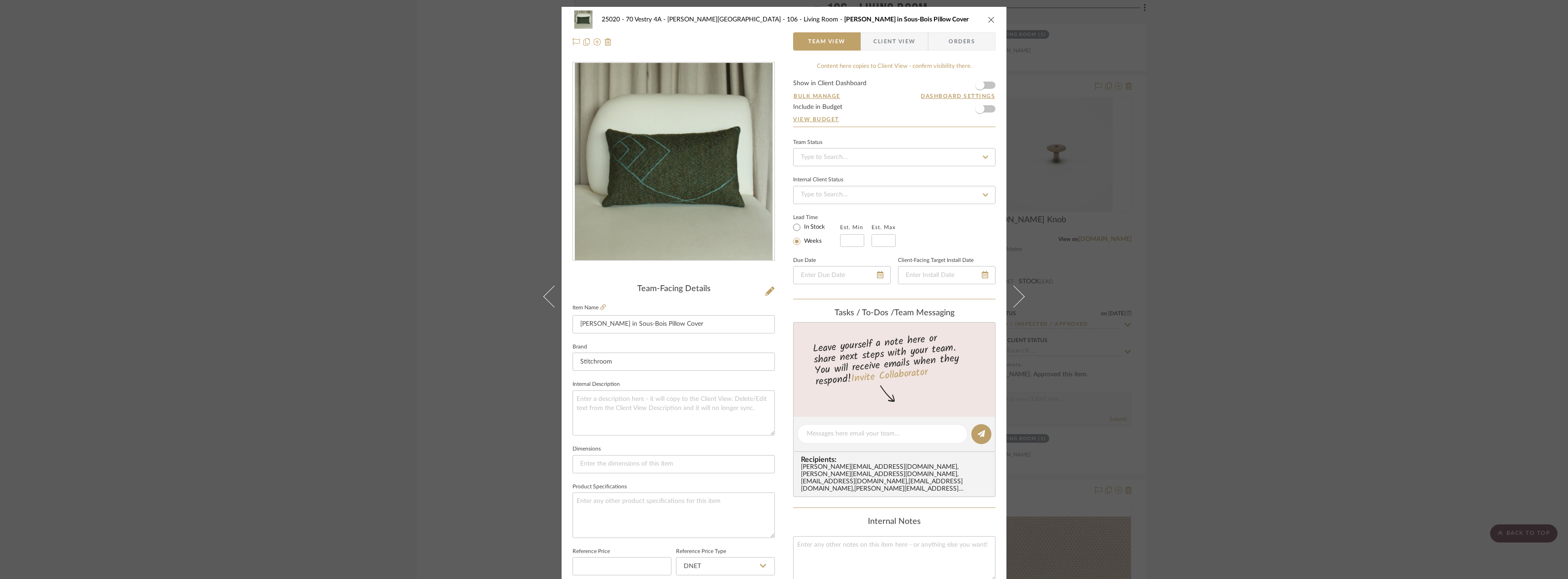
click at [1192, 253] on div "25020 - 70 Vestry 4A - Grant-Stanleigh 106 - Living Room Pierre Frey Kilwa in S…" at bounding box center [784, 289] width 1568 height 579
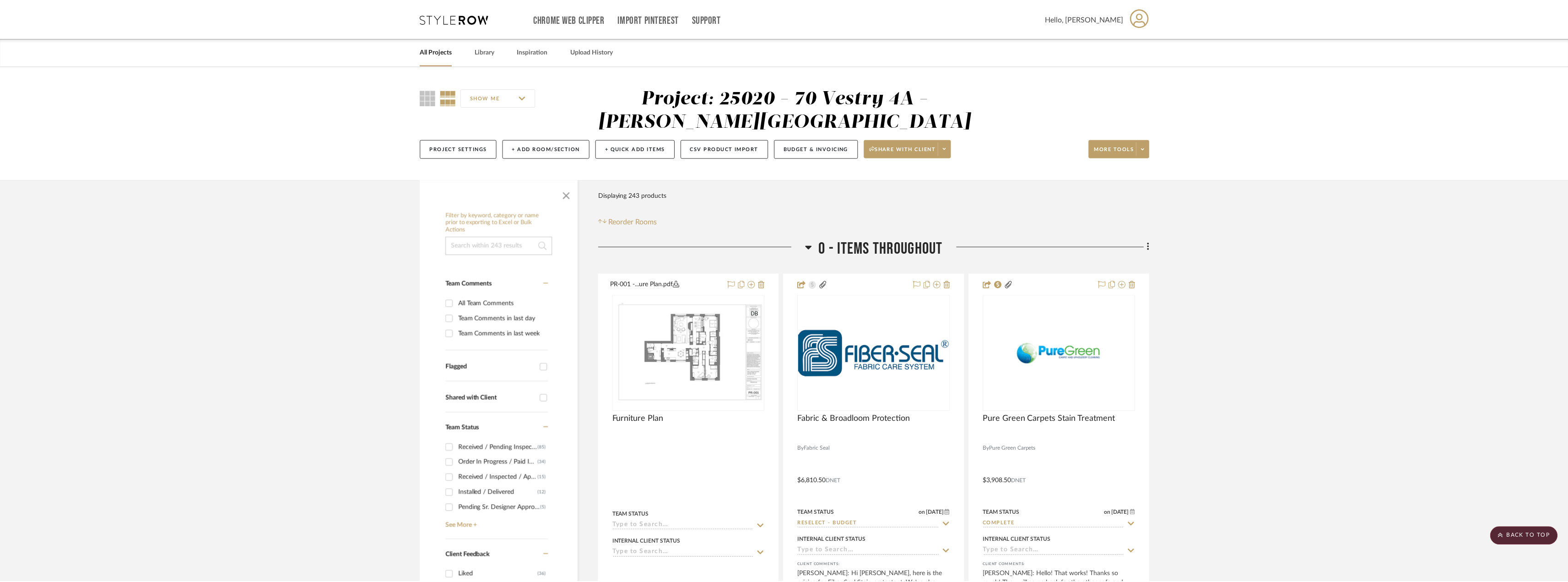
scroll to position [6275, 0]
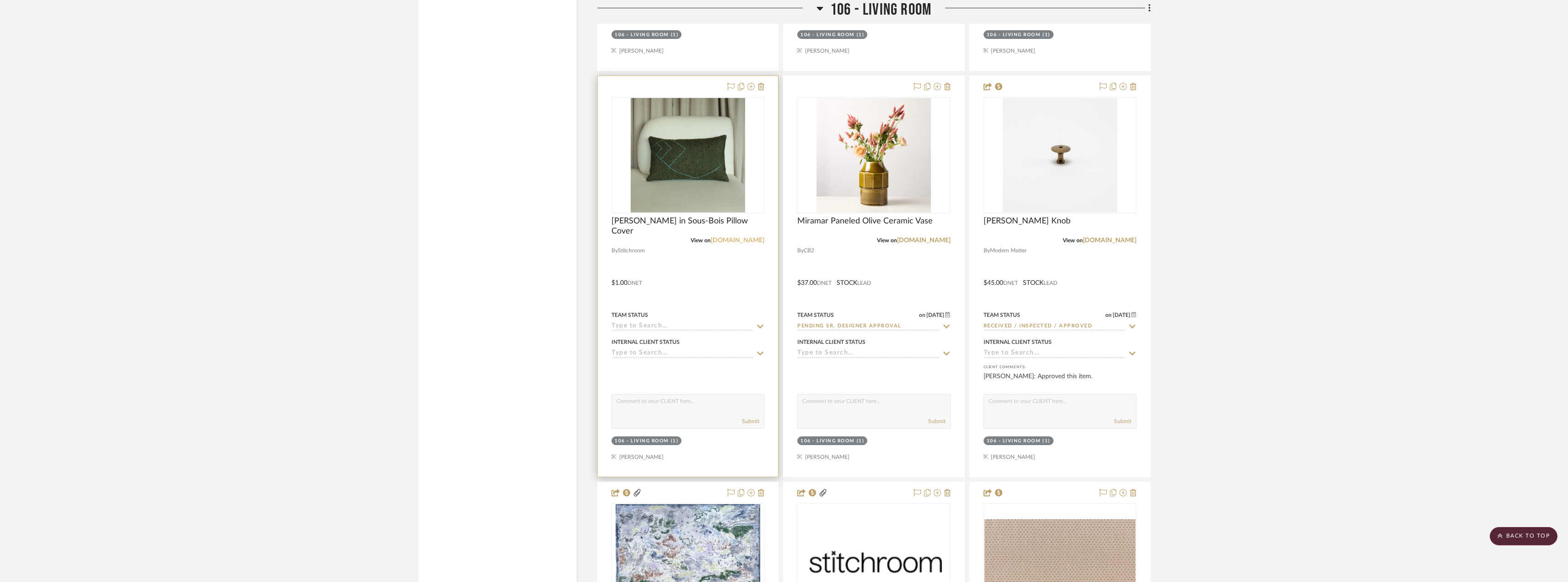
click at [714, 243] on link "market.stitchroom.com" at bounding box center [738, 240] width 54 height 6
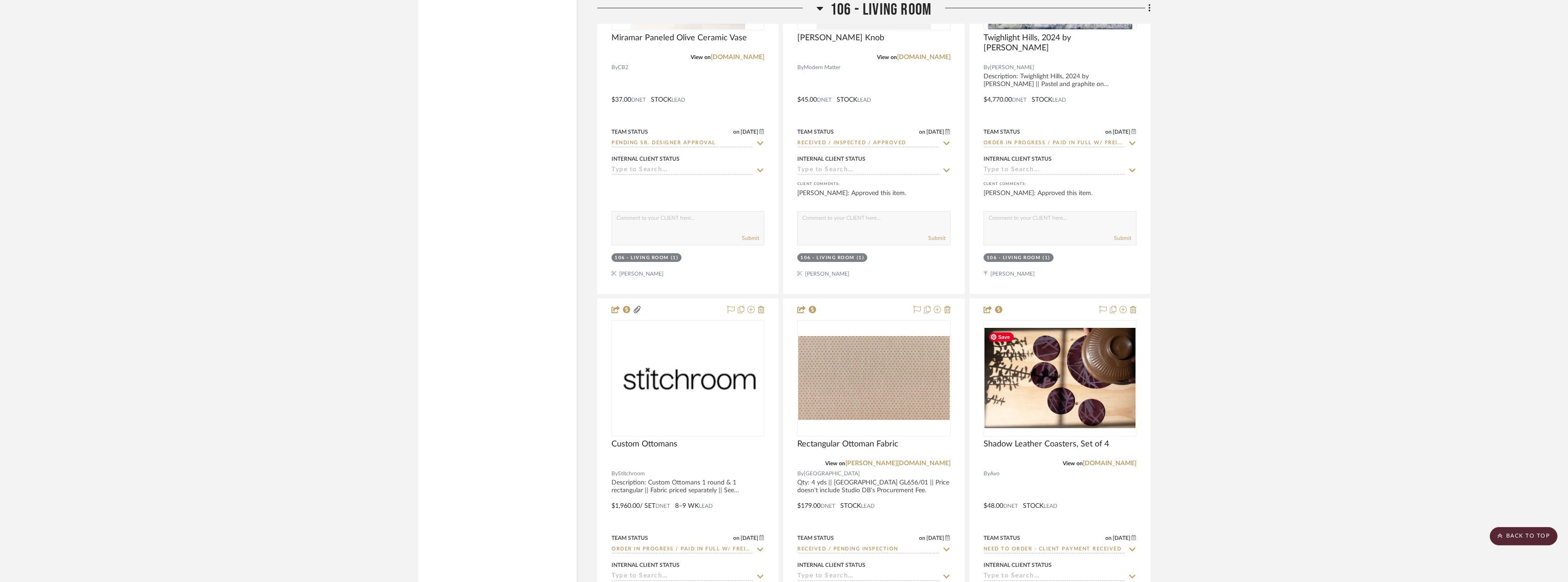
scroll to position [6412, 0]
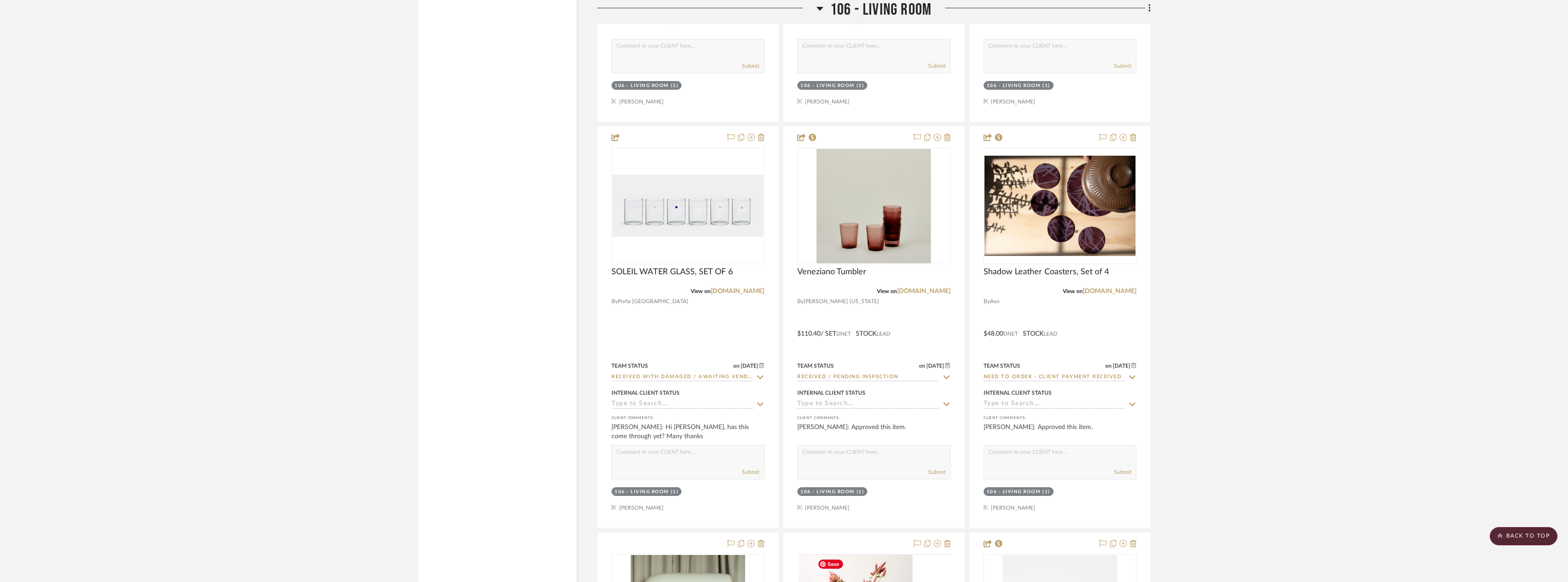
scroll to position [5821, 0]
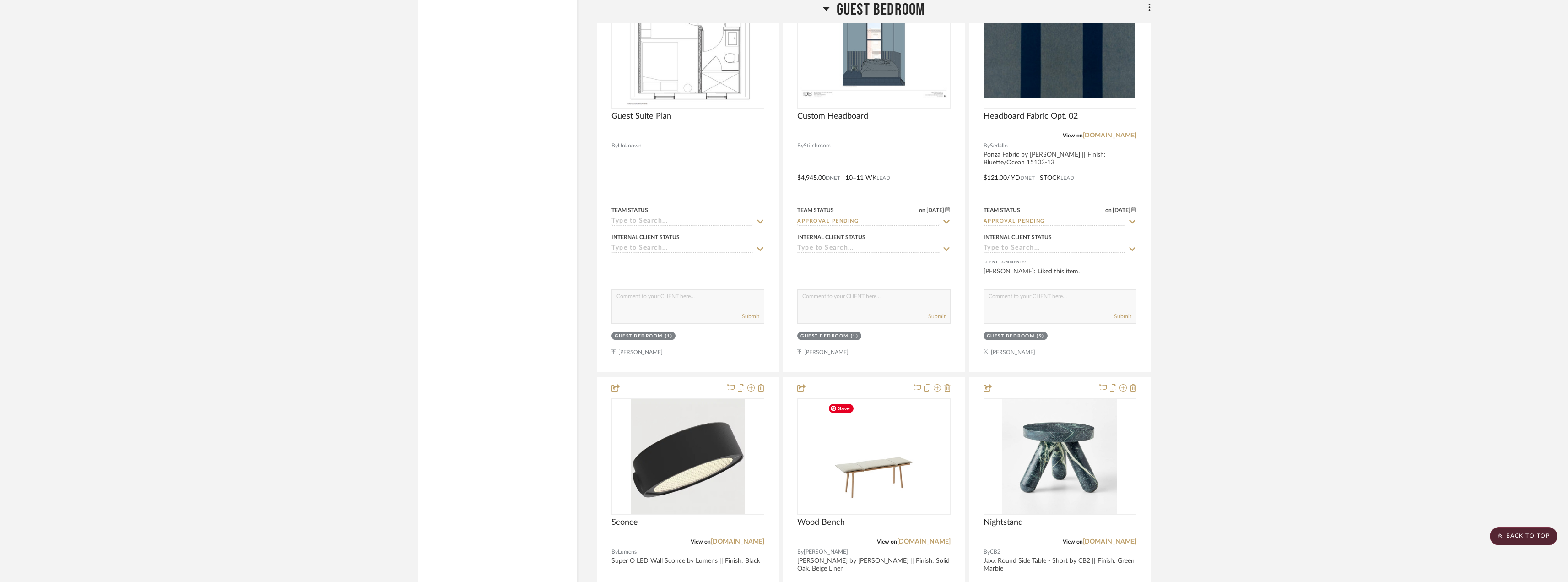
scroll to position [5496, 0]
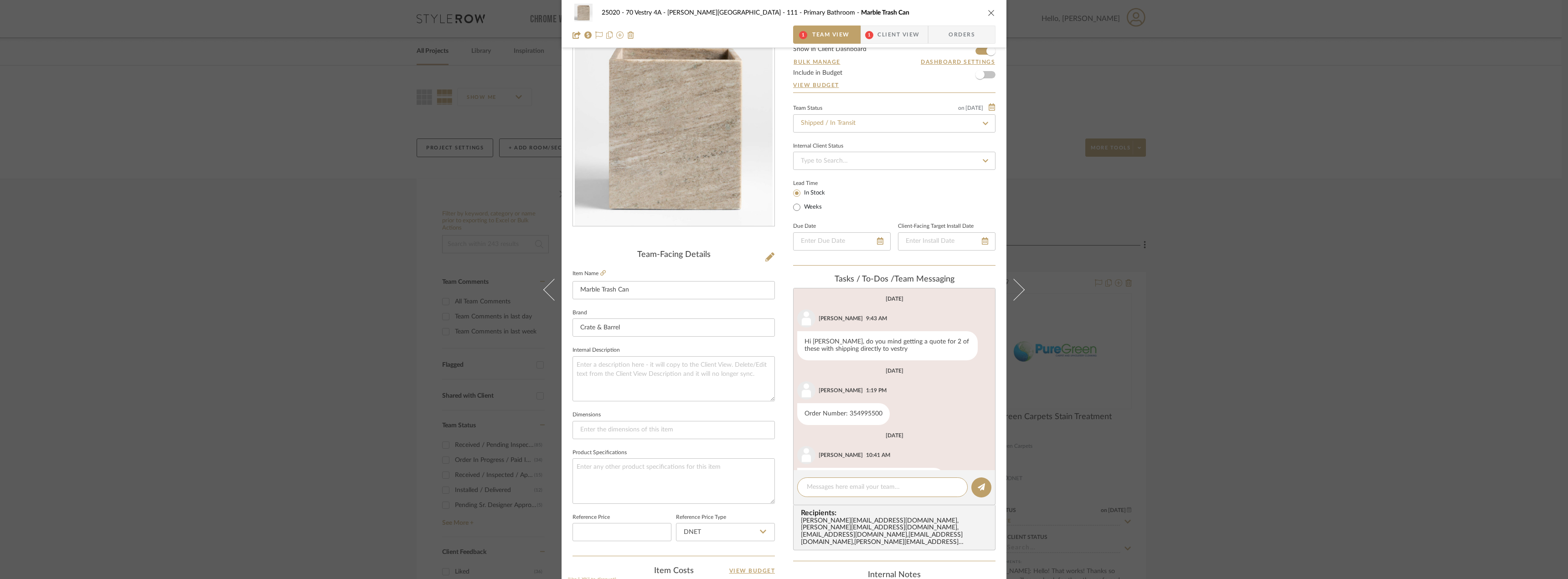
scroll to position [114, 0]
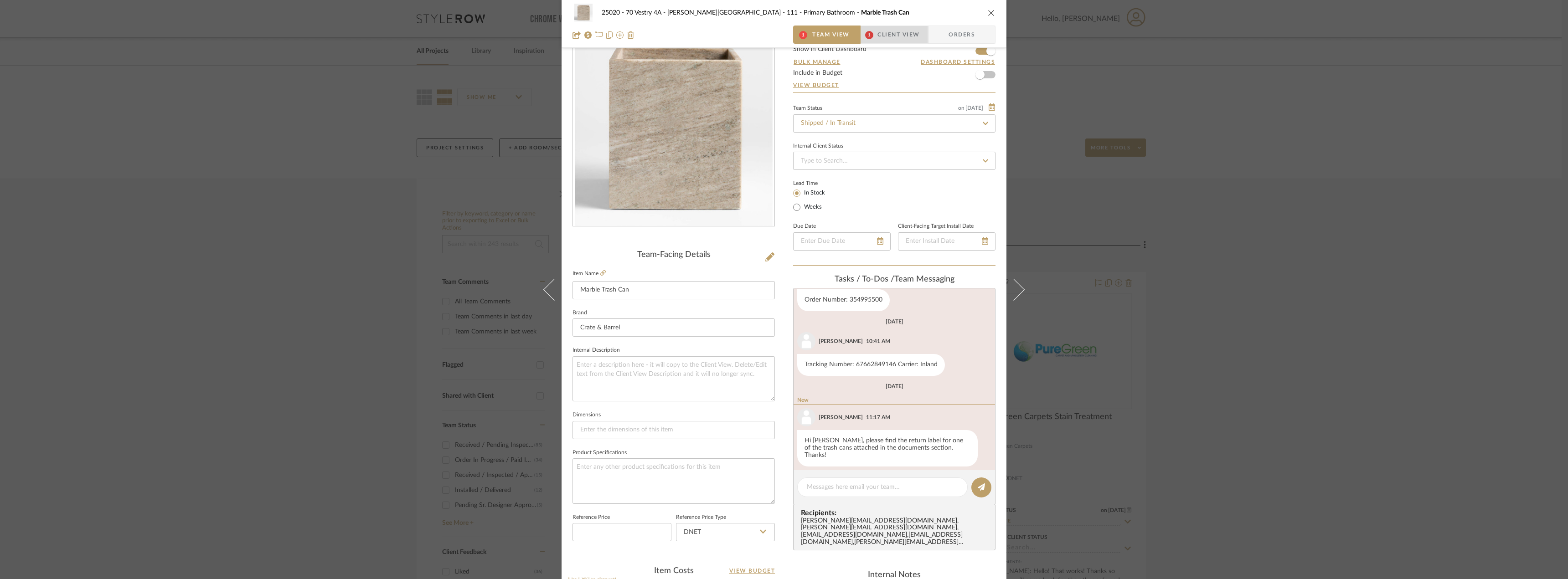
click at [894, 37] on span "Client View" at bounding box center [898, 35] width 42 height 18
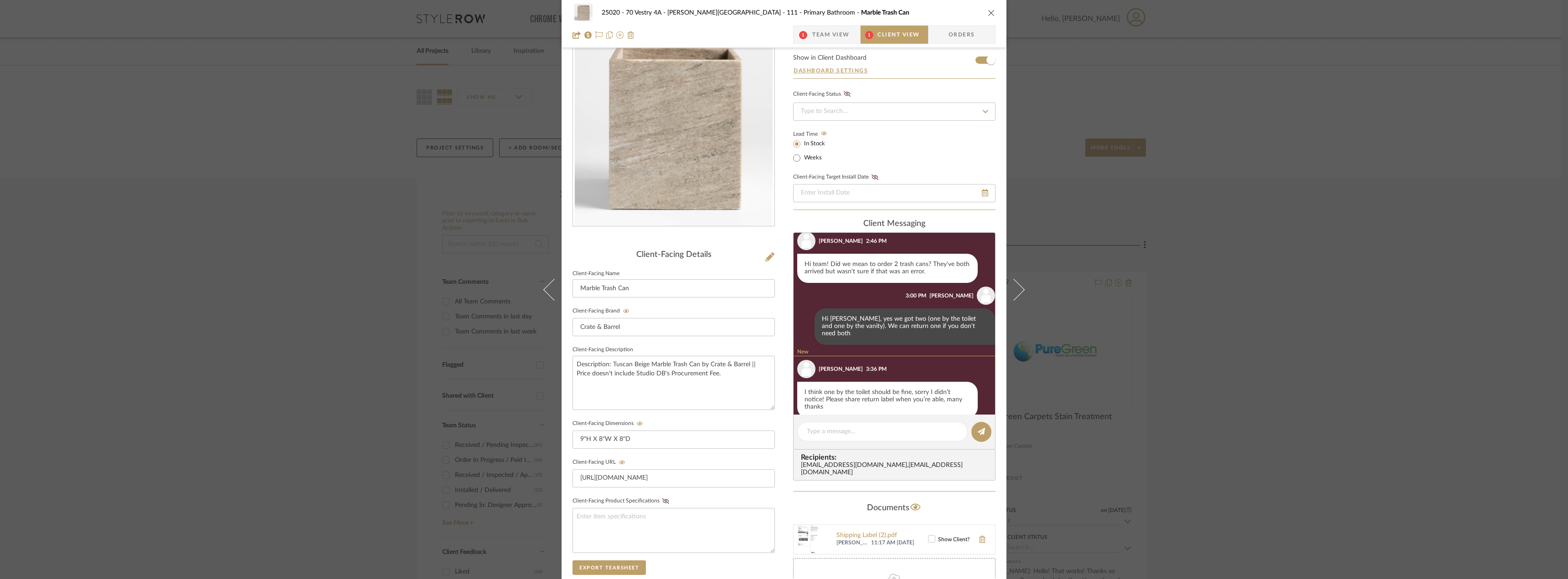
scroll to position [186, 0]
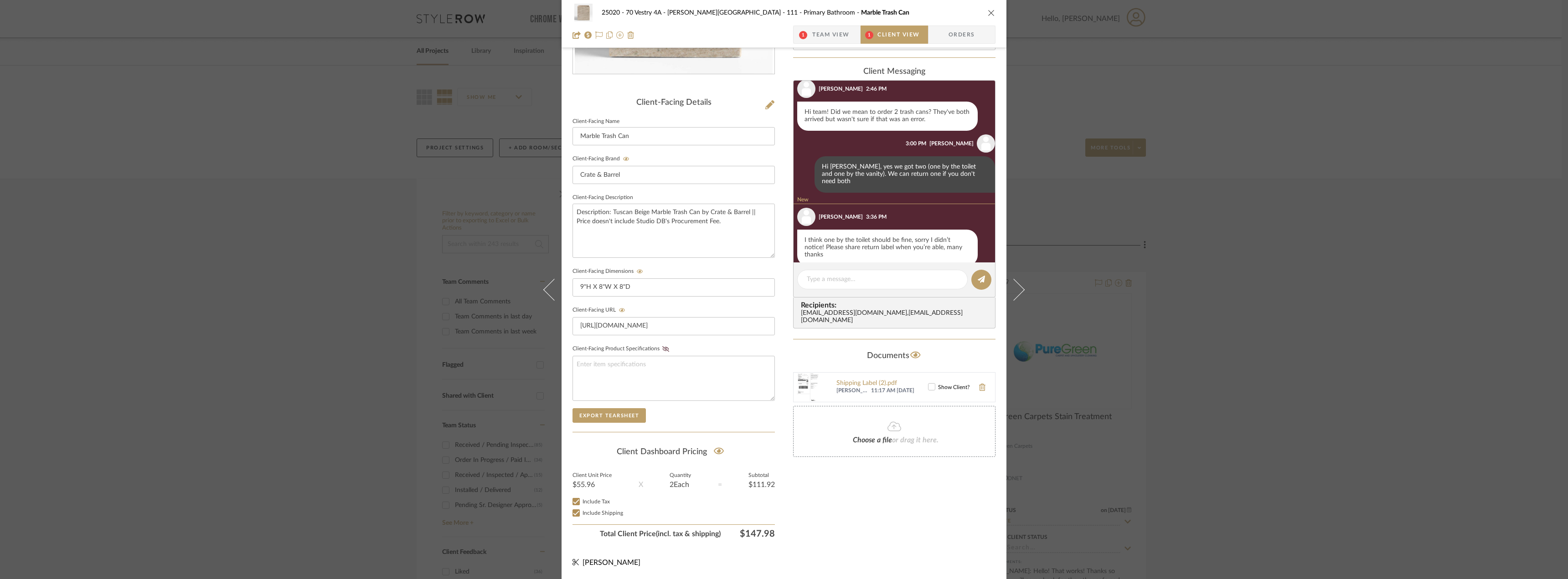
click at [930, 383] on icon at bounding box center [931, 387] width 6 height 6
click at [841, 278] on textarea at bounding box center [882, 279] width 152 height 9
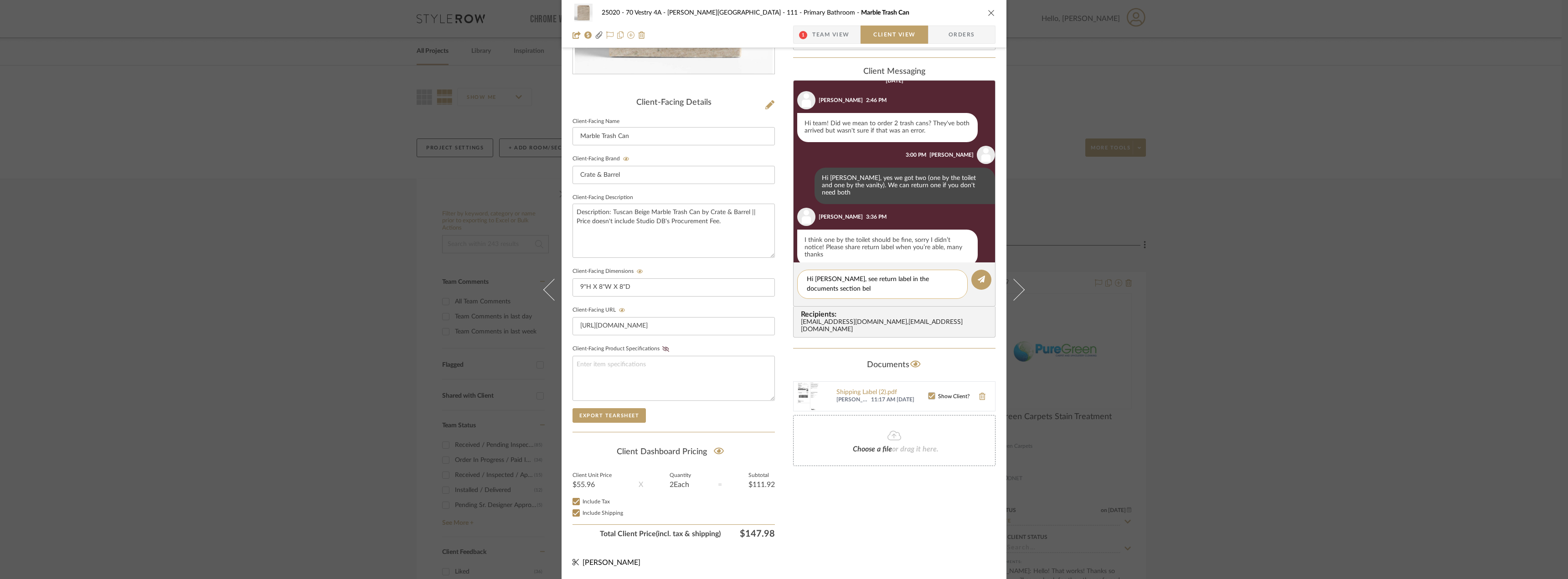
scroll to position [0, 0]
type textarea "Hi Emily, see return label in the documents section below. Thanks!"
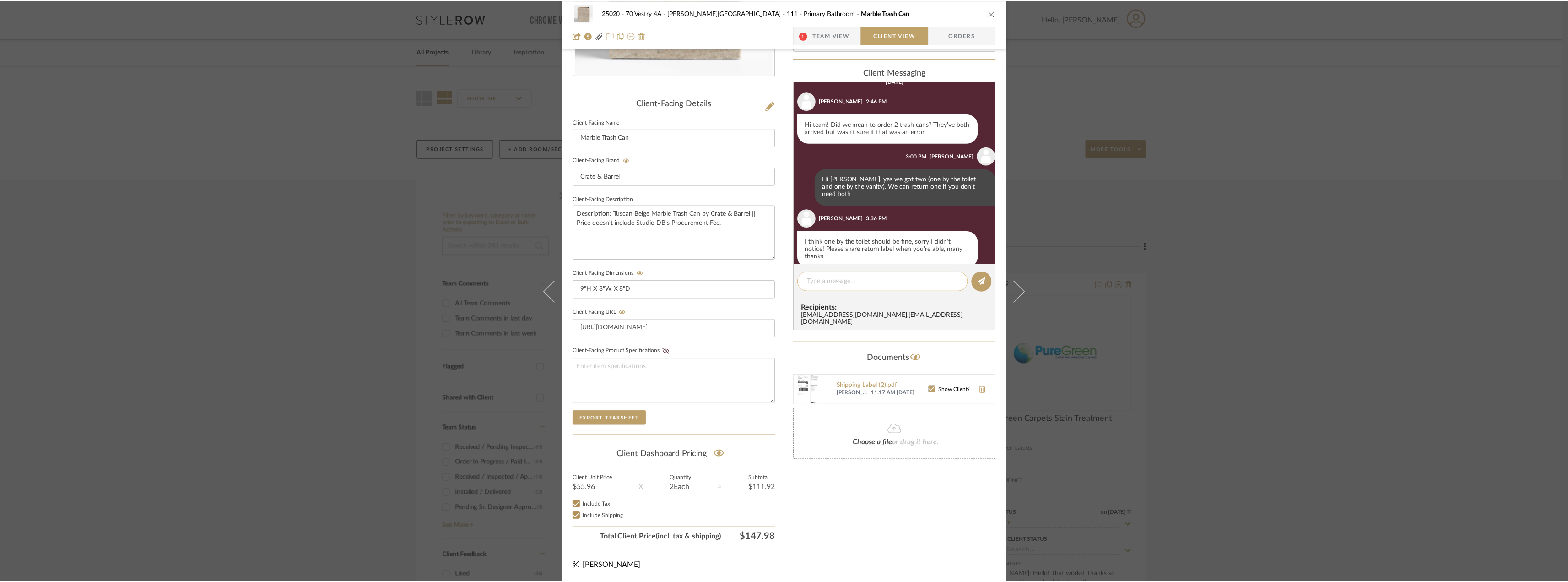
scroll to position [148, 0]
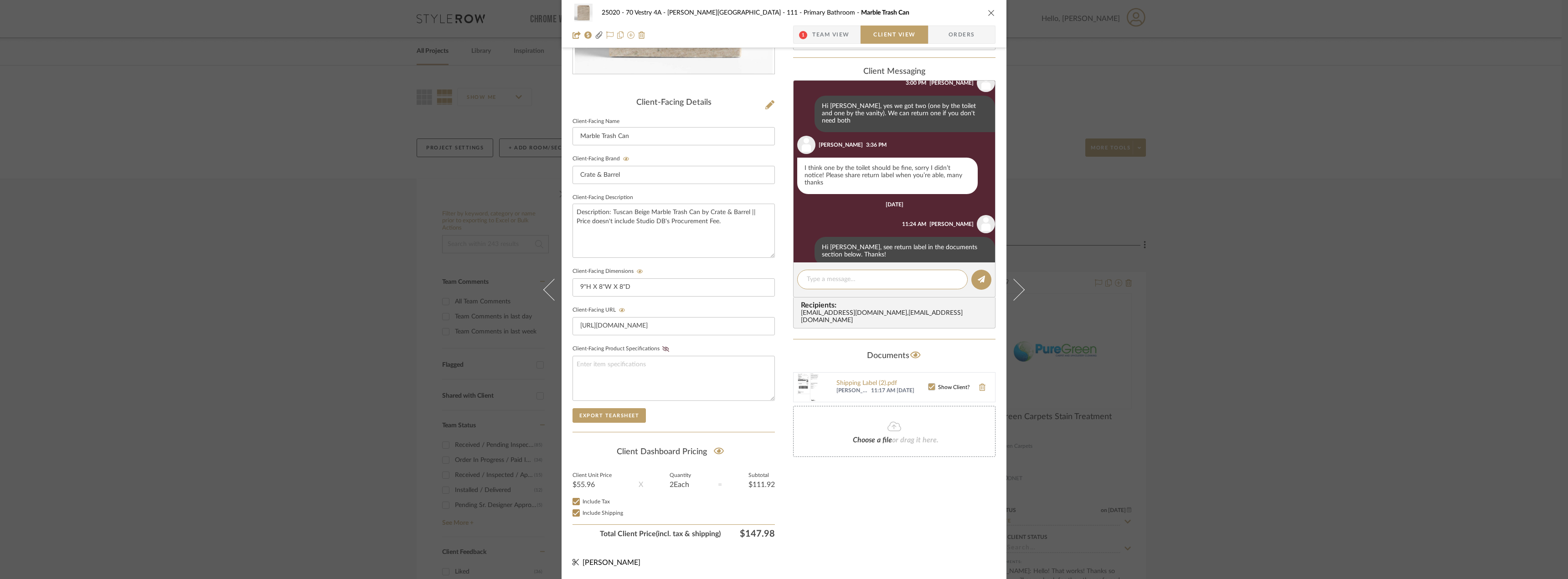
click at [218, 278] on div "25020 - 70 Vestry 4A - Grant-Stanleigh 111 - Primary Bathroom Marble Trash Can …" at bounding box center [784, 289] width 1568 height 579
